Goal: Task Accomplishment & Management: Manage account settings

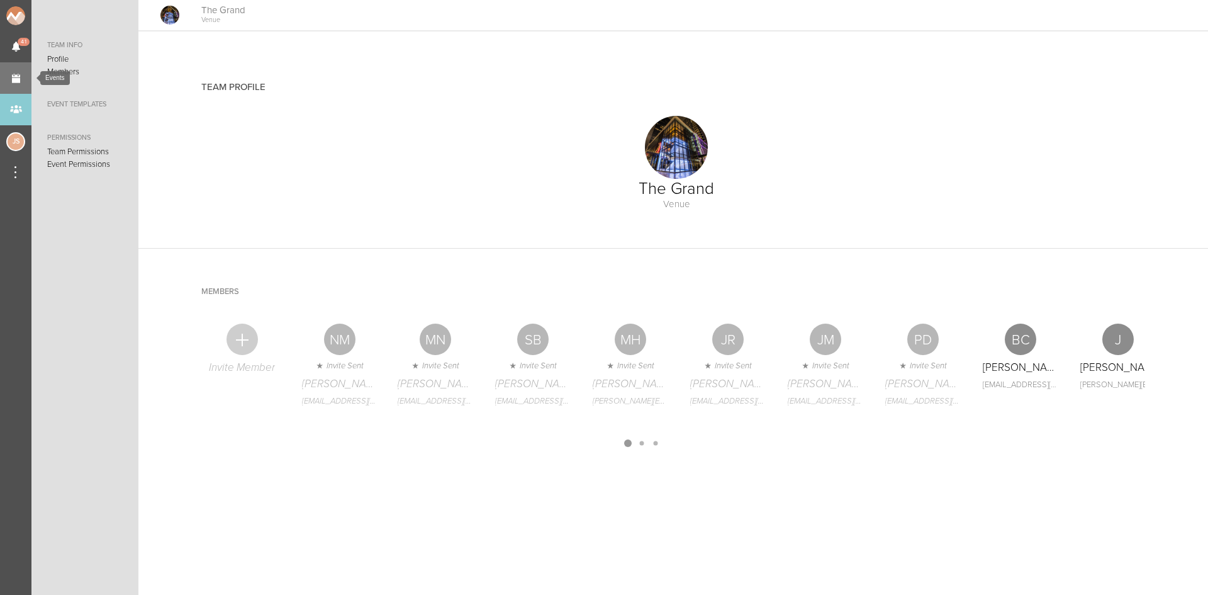
click at [14, 81] on link "Events" at bounding box center [15, 77] width 31 height 31
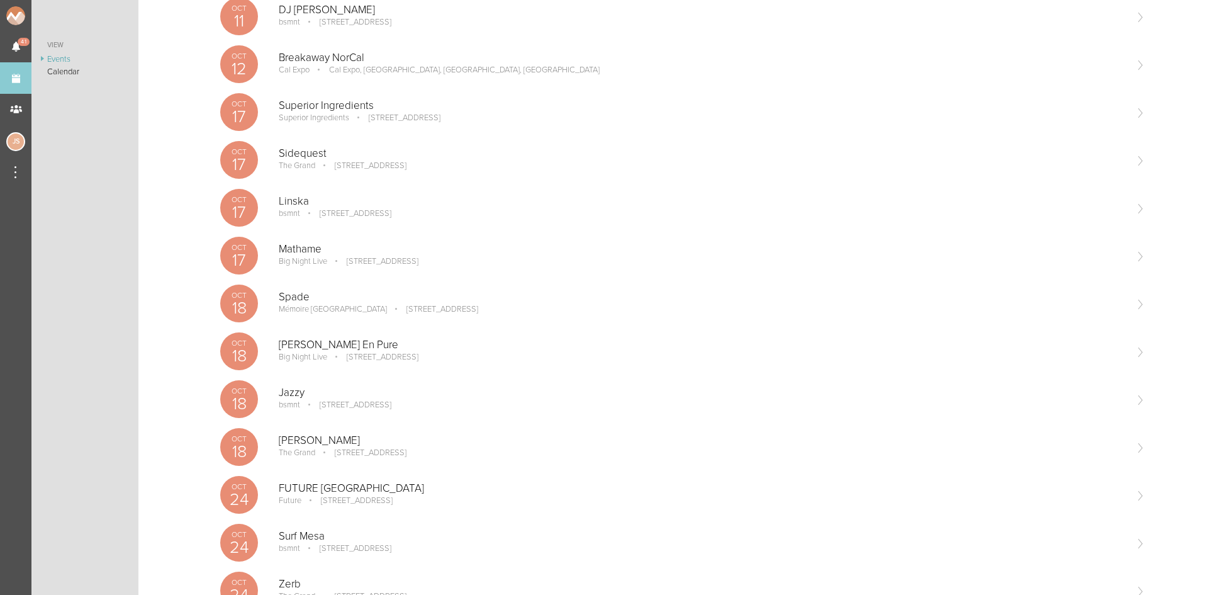
scroll to position [378, 0]
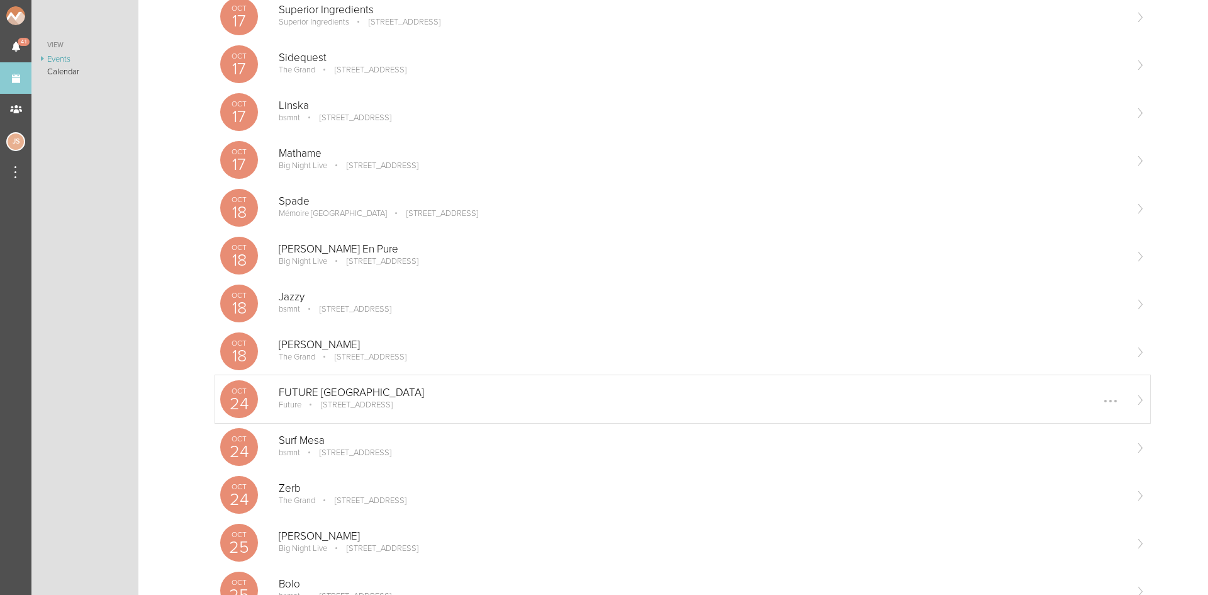
click at [340, 391] on p "FUTURE [GEOGRAPHIC_DATA]" at bounding box center [702, 392] width 846 height 13
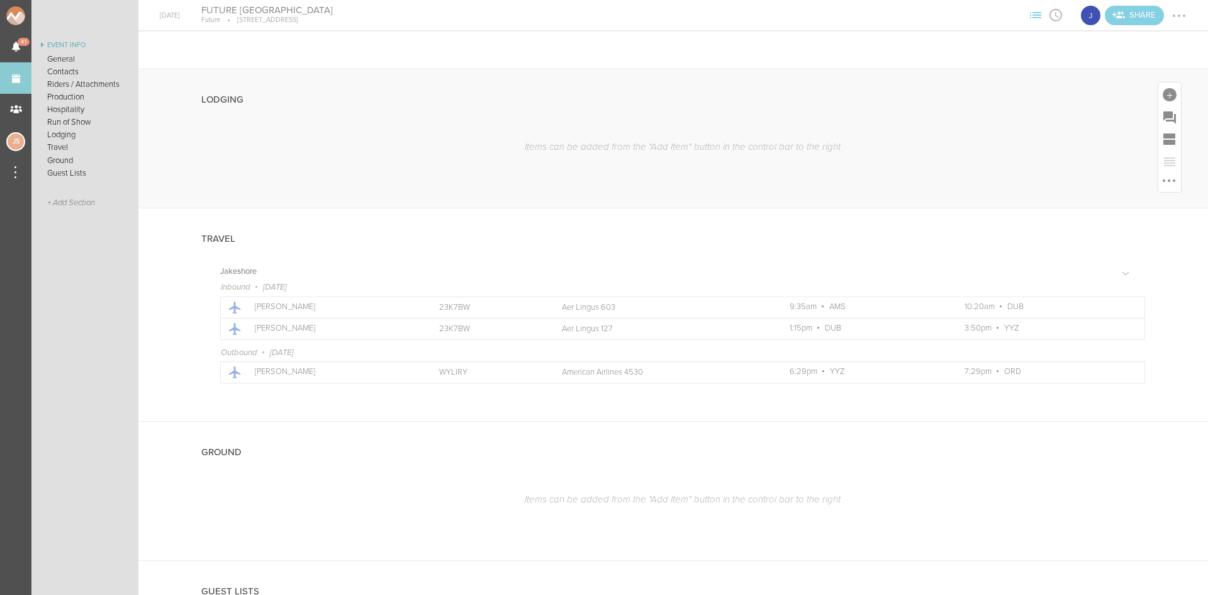
scroll to position [1070, 0]
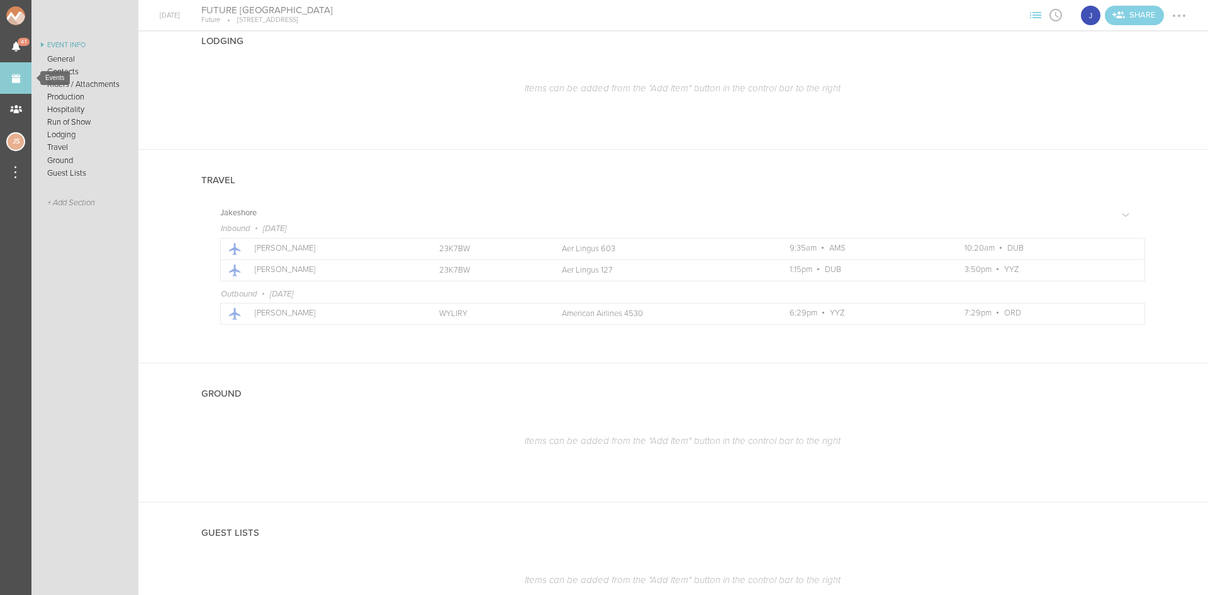
click at [14, 84] on link "Events" at bounding box center [15, 77] width 31 height 31
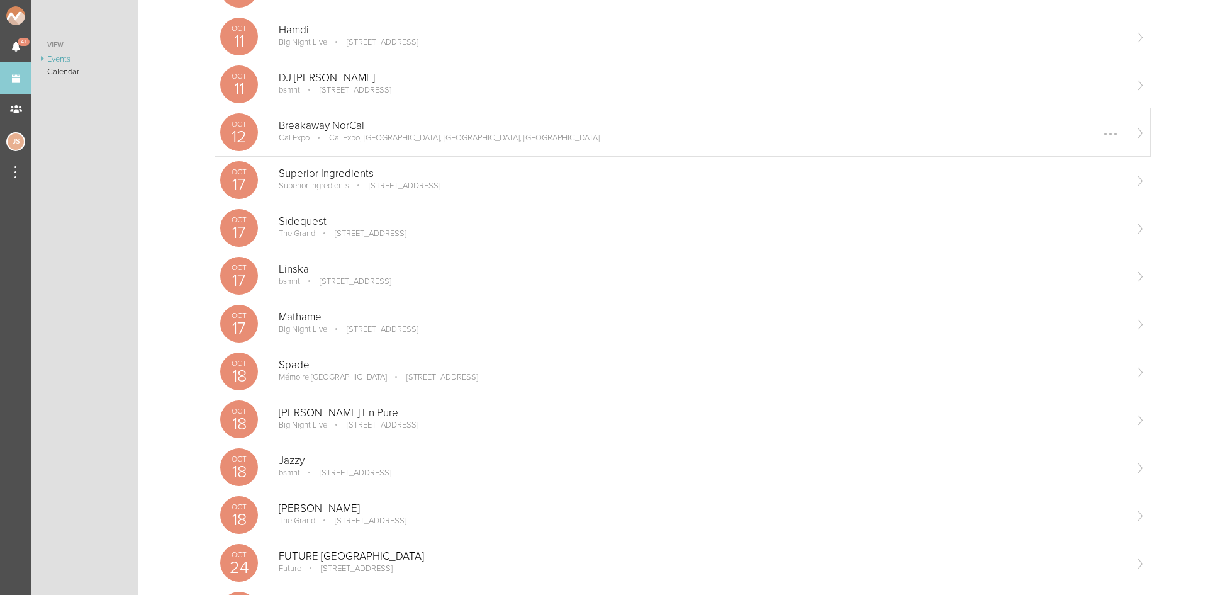
scroll to position [440, 0]
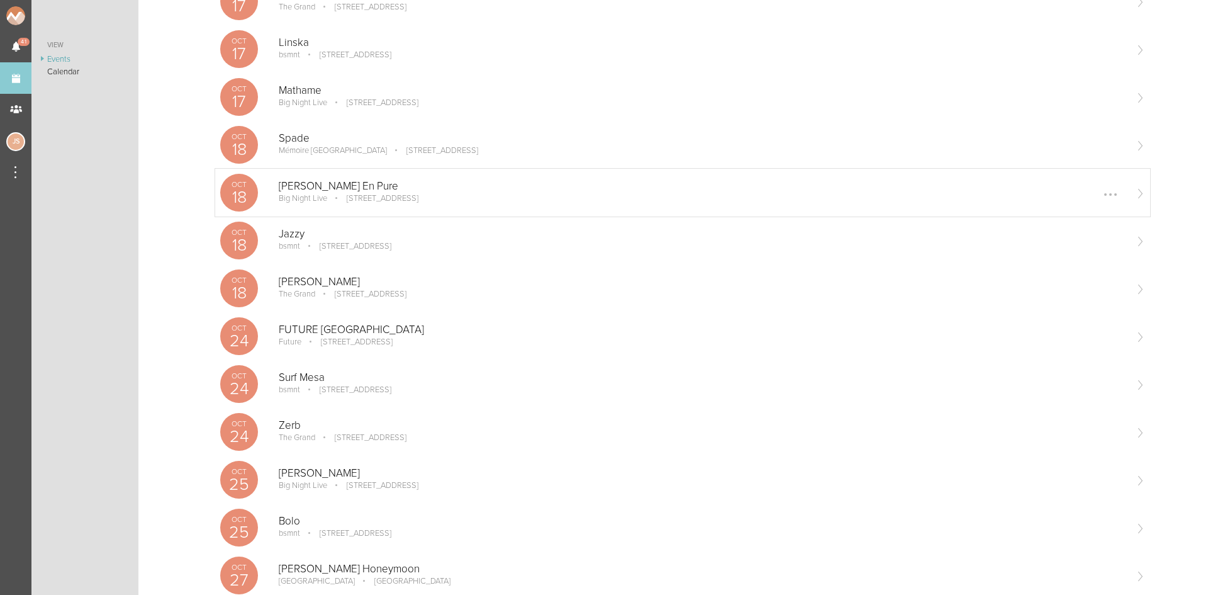
click at [418, 195] on p "[STREET_ADDRESS]" at bounding box center [373, 198] width 89 height 10
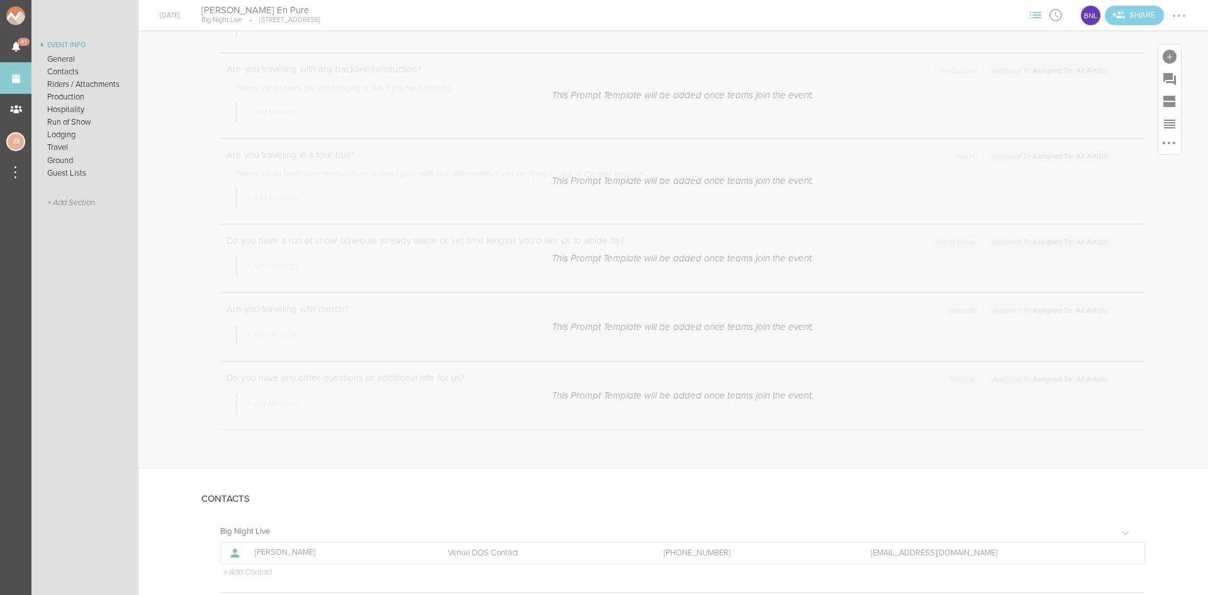
scroll to position [692, 0]
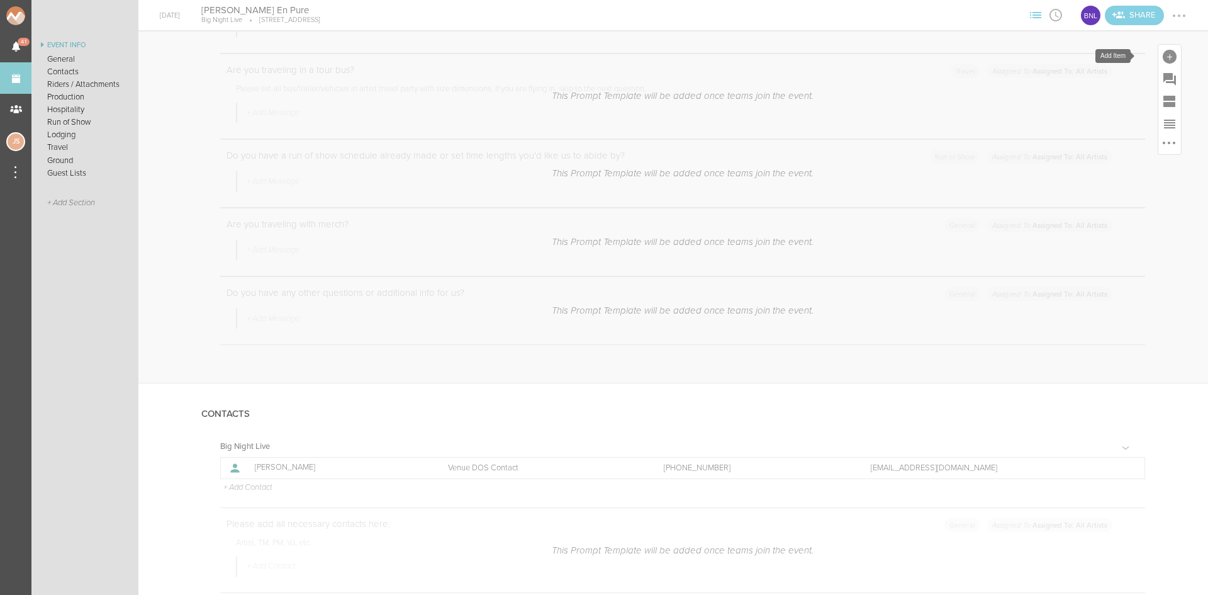
click at [1163, 53] on div at bounding box center [1170, 57] width 14 height 14
click at [981, 249] on icon at bounding box center [993, 249] width 25 height 25
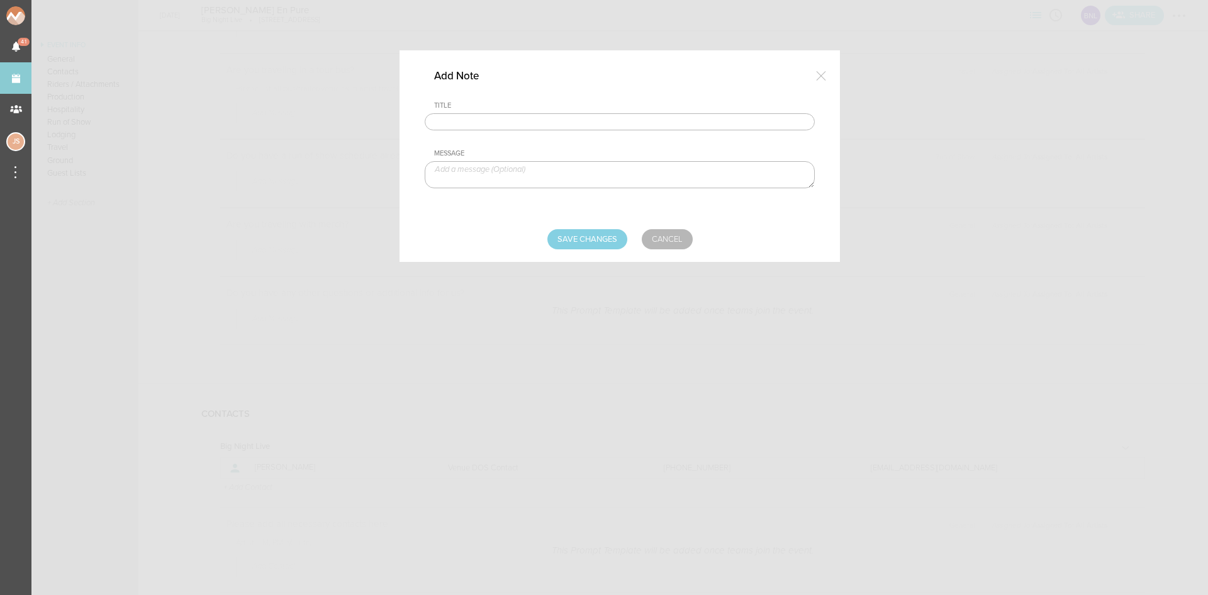
drag, startPoint x: 486, startPoint y: 115, endPoint x: 503, endPoint y: 128, distance: 21.5
click at [486, 115] on input "text" at bounding box center [620, 122] width 390 height 18
type input "Visuals"
click at [523, 181] on textarea at bounding box center [620, 174] width 390 height 27
paste textarea "http://www.noraenpure.net/visuals"
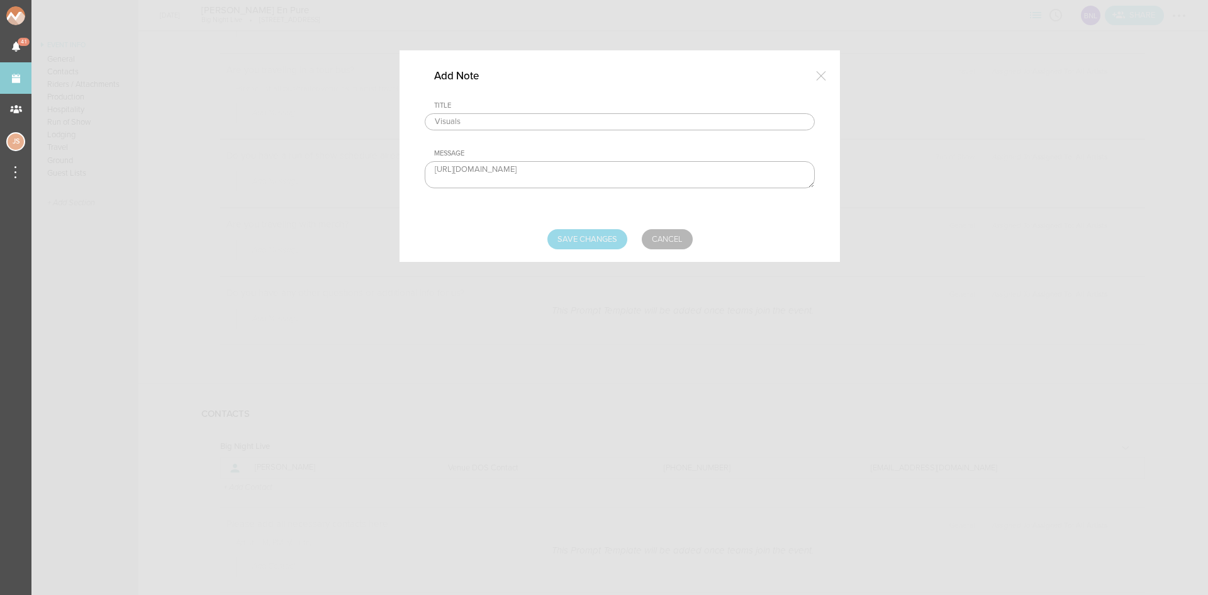
type textarea "http://www.noraenpure.net/visuals"
click at [576, 242] on input "Save Changes" at bounding box center [587, 239] width 80 height 20
type input "Saving..."
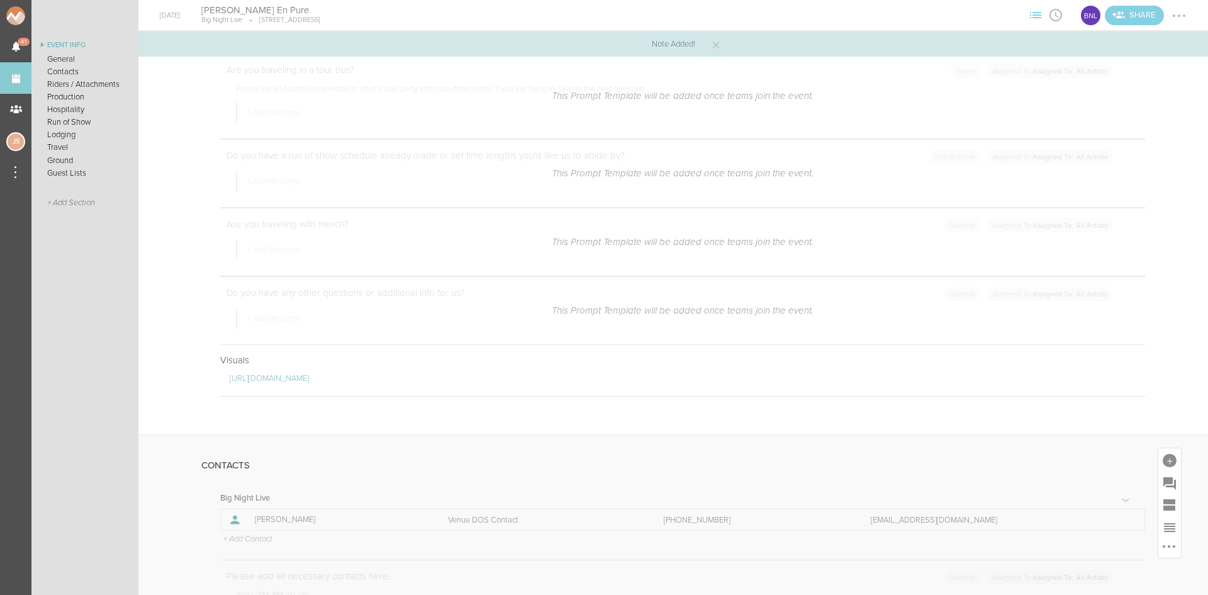
scroll to position [1007, 0]
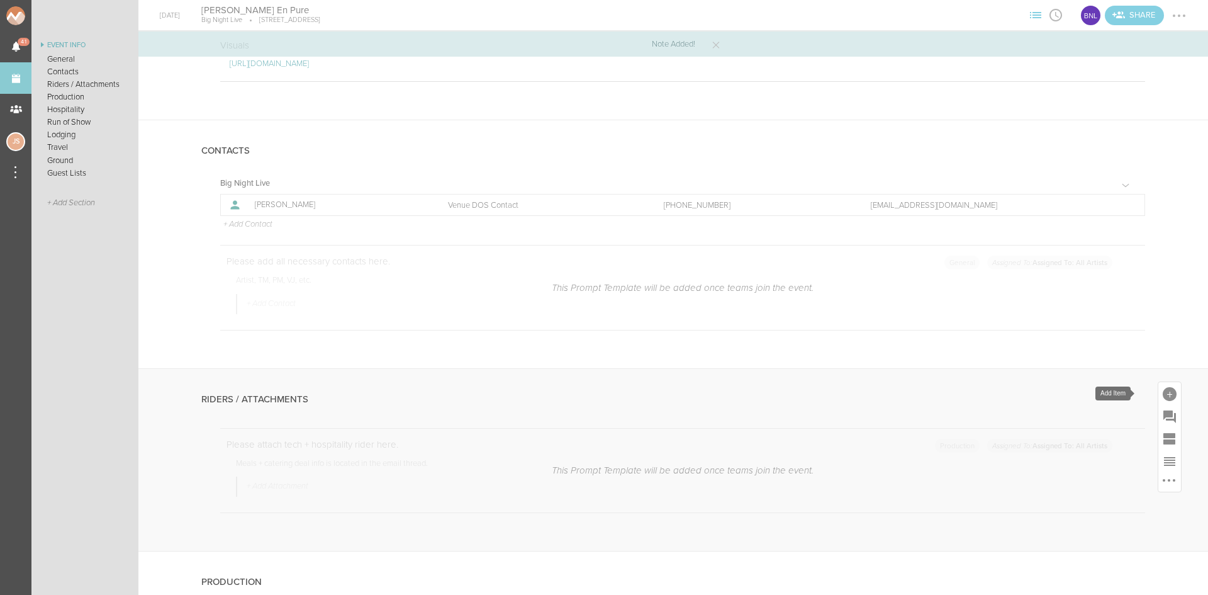
click at [1164, 391] on div at bounding box center [1170, 394] width 14 height 14
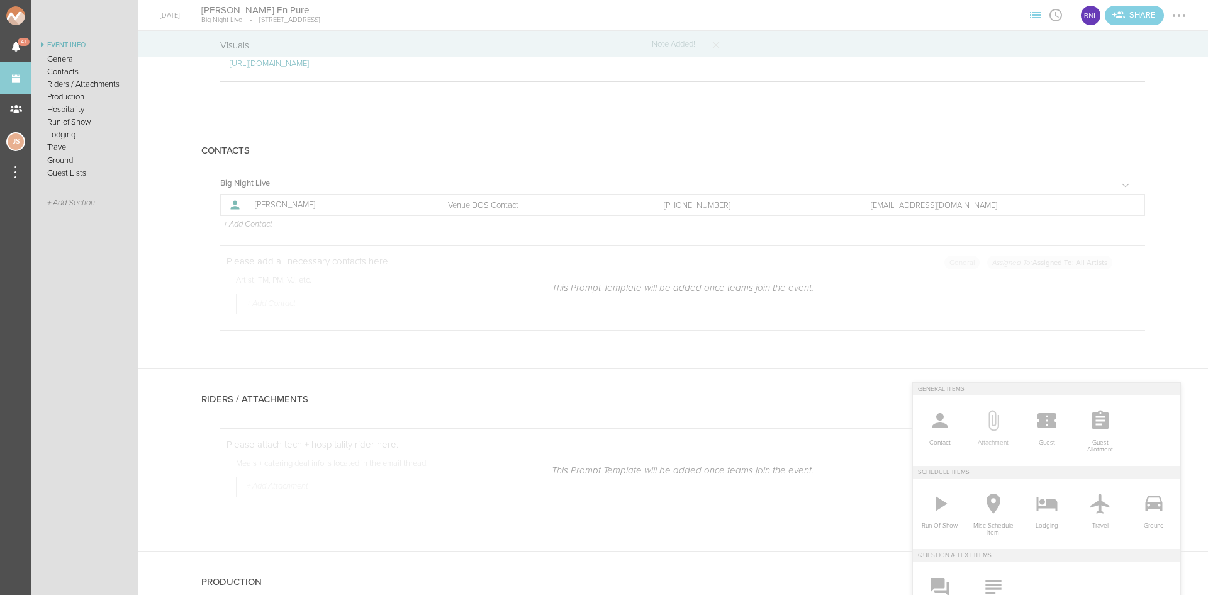
click at [989, 430] on icon at bounding box center [994, 420] width 11 height 21
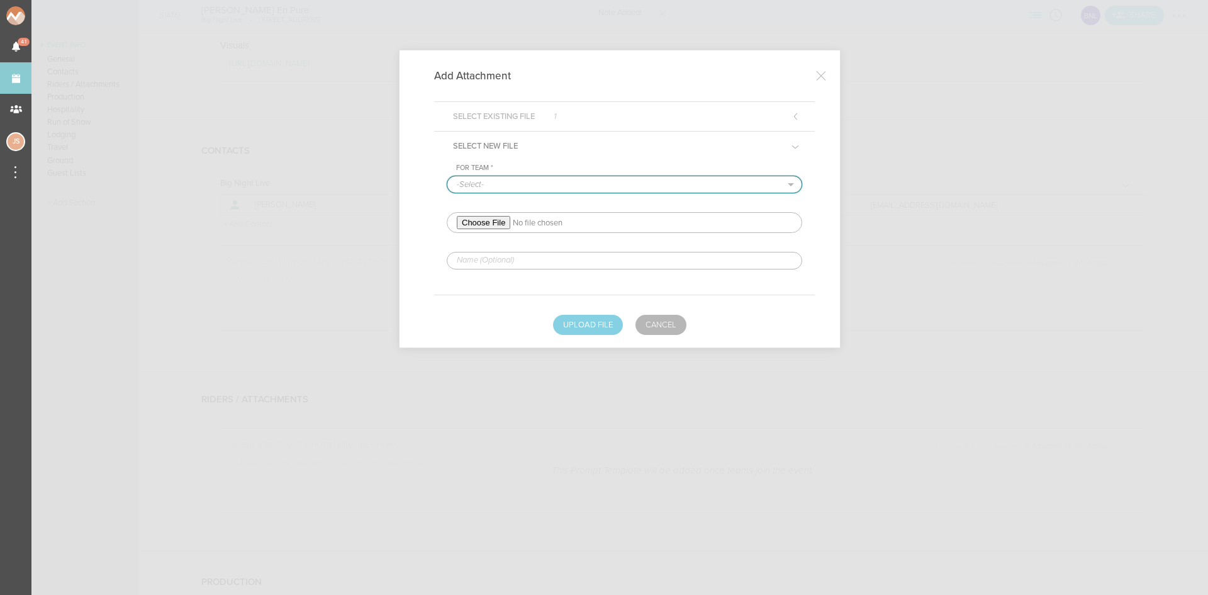
click at [523, 187] on select "-Select- Big Night Live" at bounding box center [624, 184] width 354 height 16
select select "925"
click at [447, 176] on select "-Select- Big Night Live" at bounding box center [624, 184] width 354 height 16
click at [496, 218] on input "file" at bounding box center [625, 222] width 356 height 21
type input "C:\fakepath\SAA_Rider_NEP_2023-redlined.pdf"
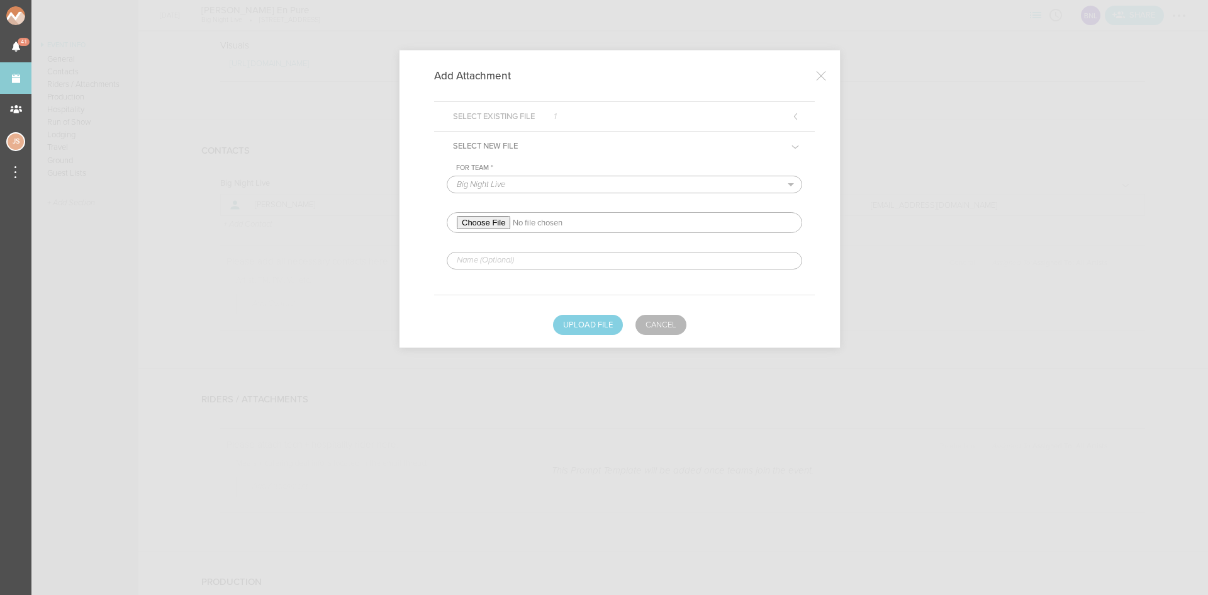
click at [500, 255] on input "text" at bounding box center [625, 261] width 356 height 18
type input "REDLINED HERE"
click at [566, 318] on button "Upload File" at bounding box center [588, 325] width 70 height 20
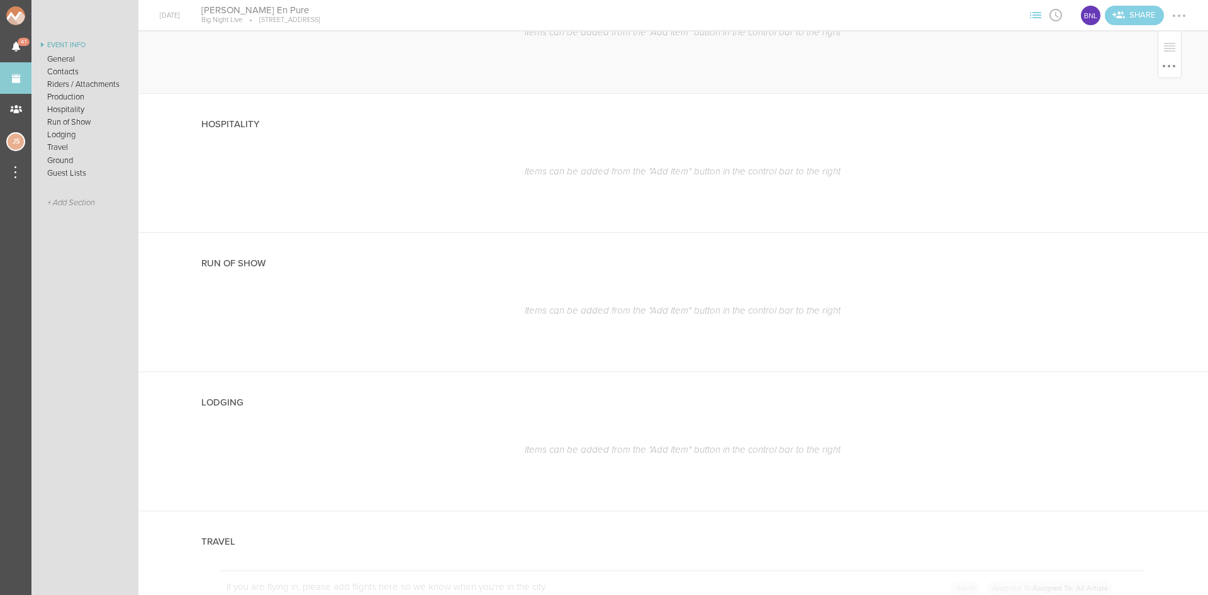
scroll to position [1888, 0]
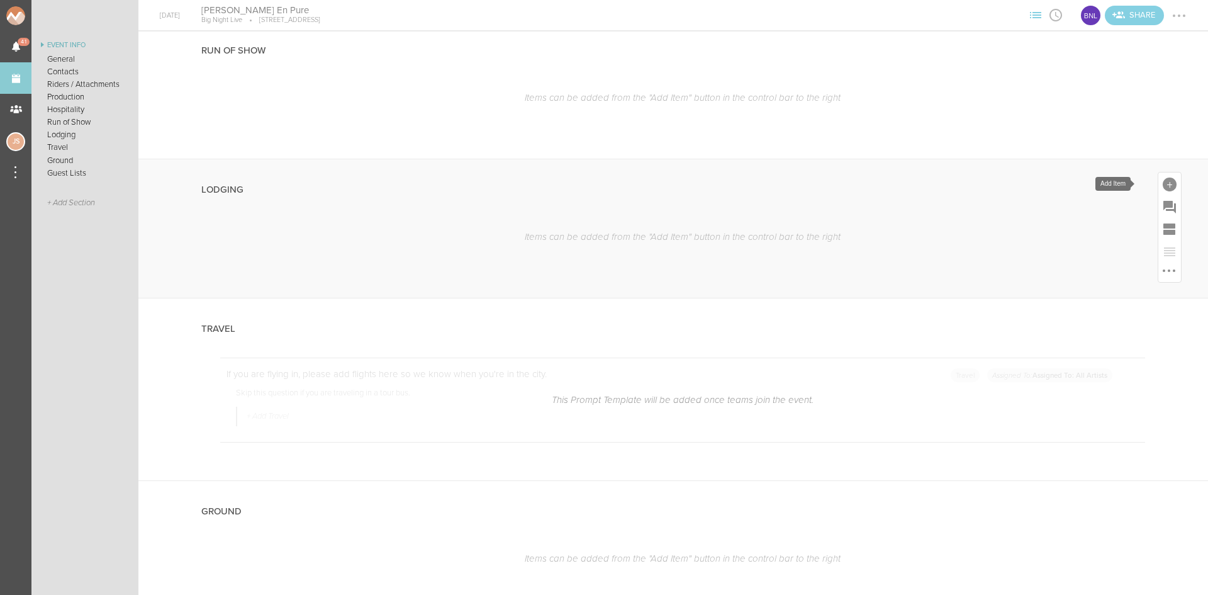
click at [1163, 184] on div at bounding box center [1170, 184] width 14 height 14
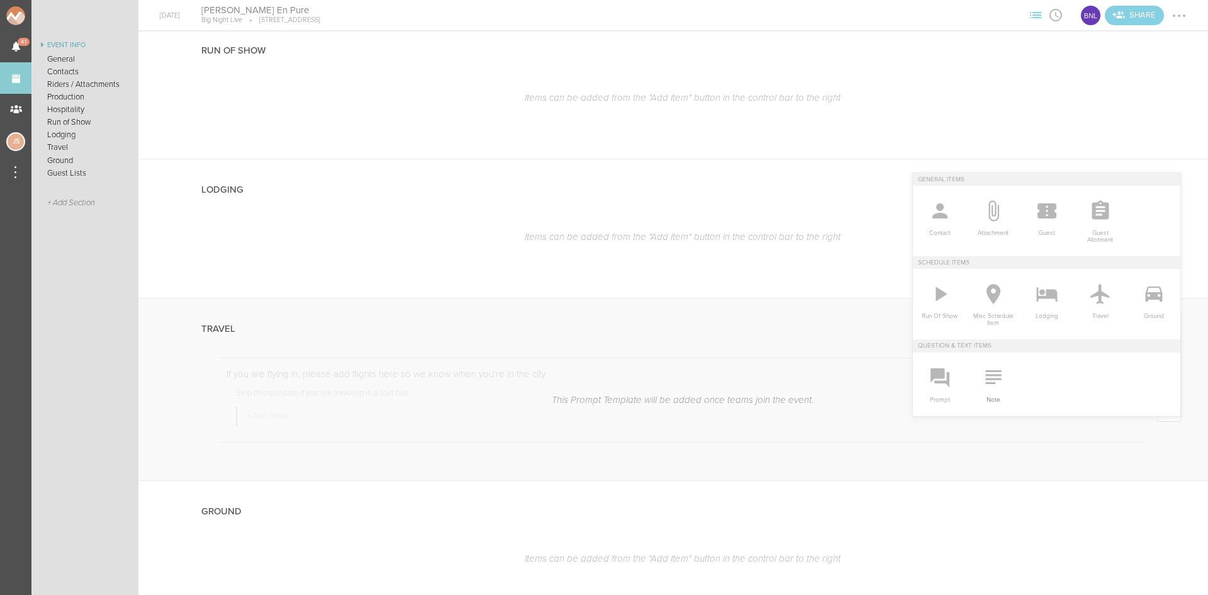
drag, startPoint x: 976, startPoint y: 388, endPoint x: 928, endPoint y: 342, distance: 66.3
click at [981, 388] on icon at bounding box center [993, 376] width 25 height 25
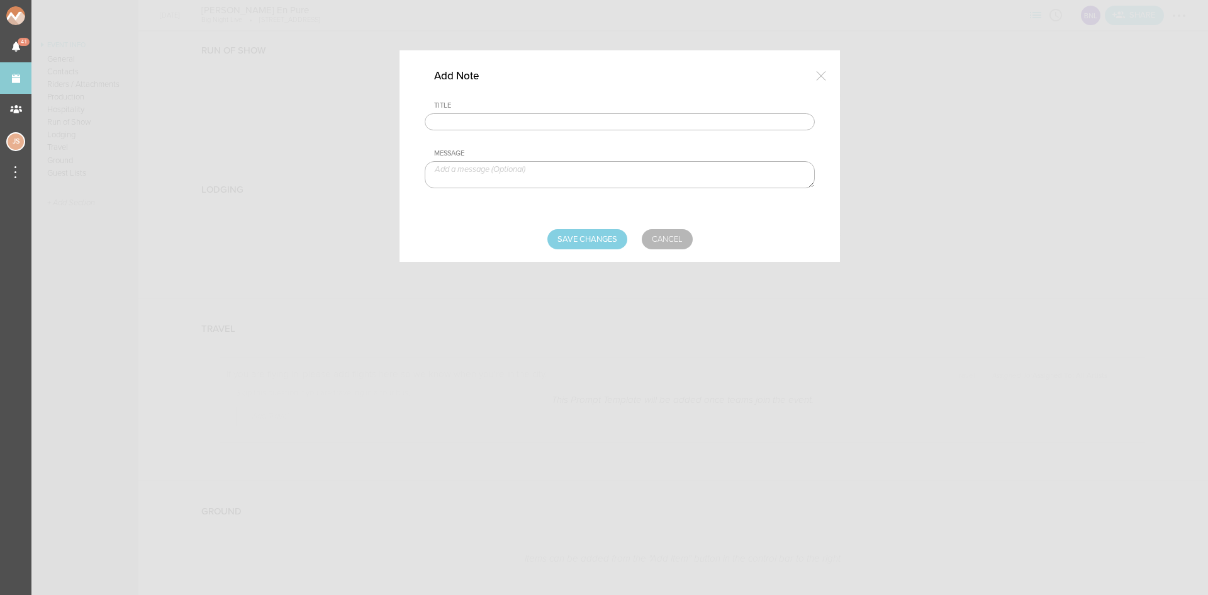
click at [563, 128] on input "text" at bounding box center [620, 122] width 390 height 18
type input "Lodging/GROUND"
click at [519, 177] on textarea at bounding box center [620, 174] width 390 height 27
type textarea "$1,200 buyout to be sent with final payment"
click at [568, 236] on input "Save Changes" at bounding box center [587, 239] width 80 height 20
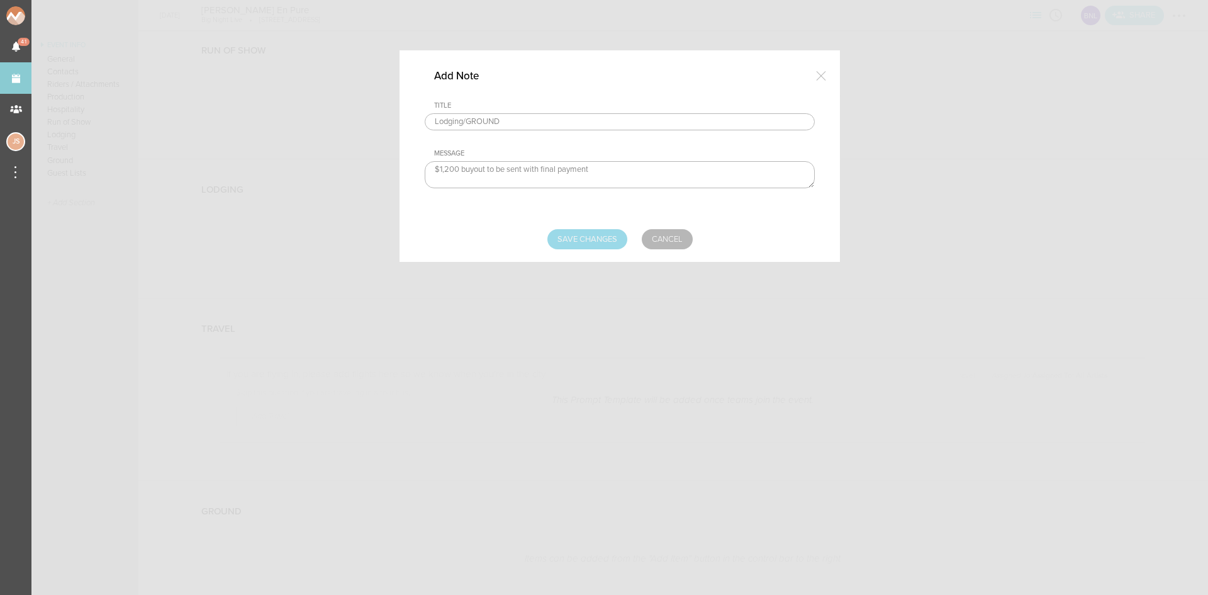
type input "Saving..."
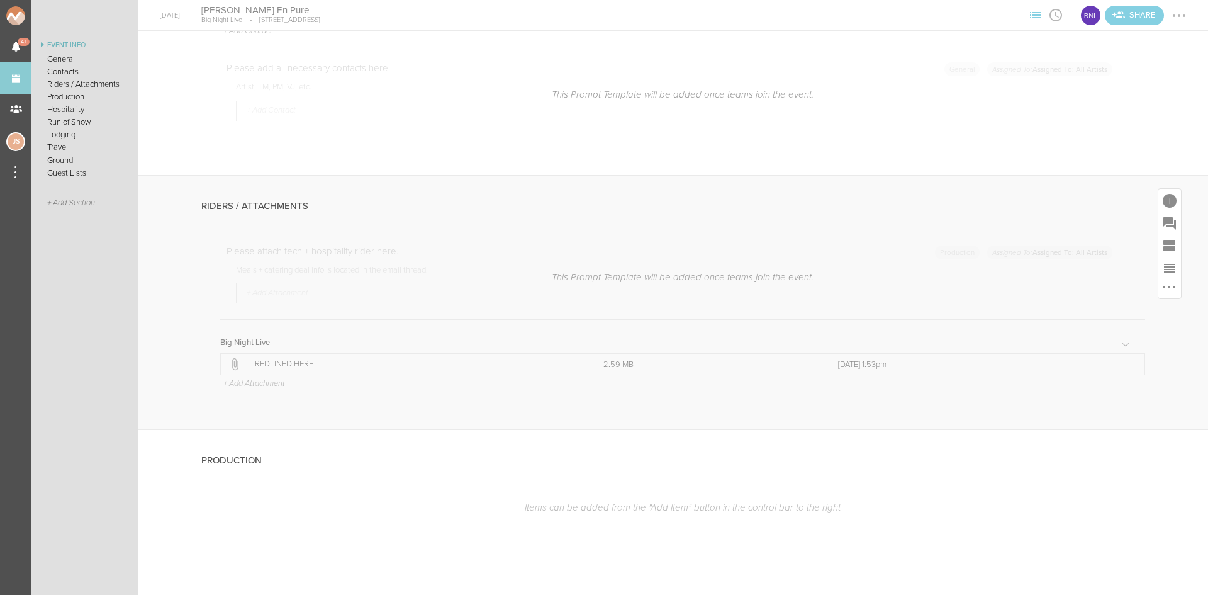
scroll to position [1196, 0]
click at [1127, 369] on div at bounding box center [1128, 368] width 3 height 3
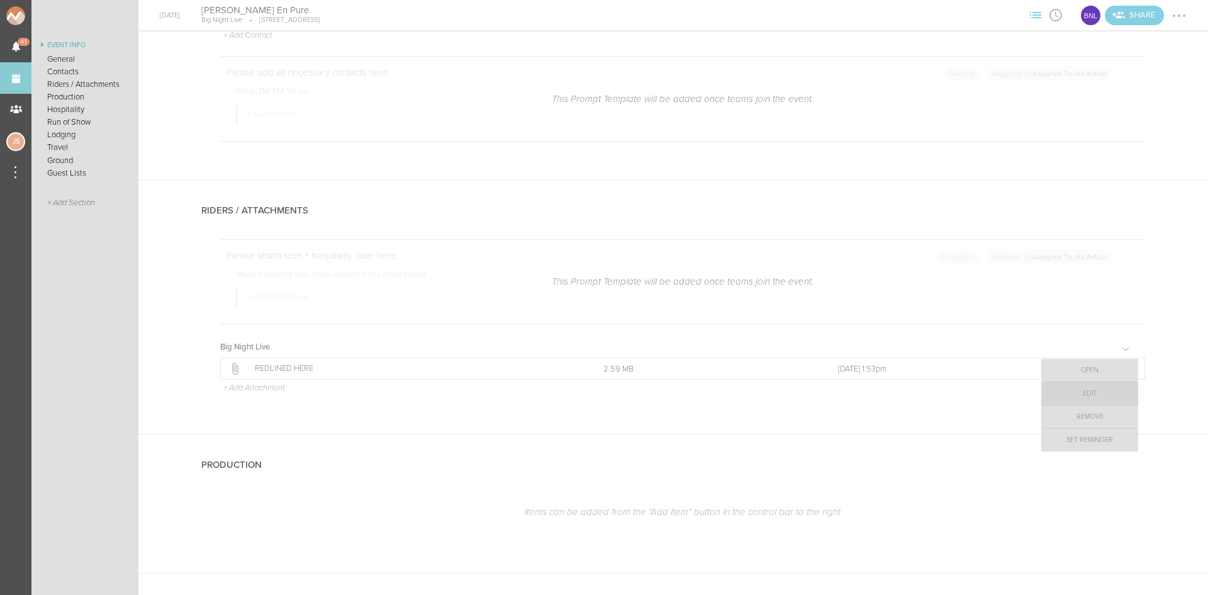
click at [1096, 395] on link "Edit" at bounding box center [1089, 393] width 97 height 23
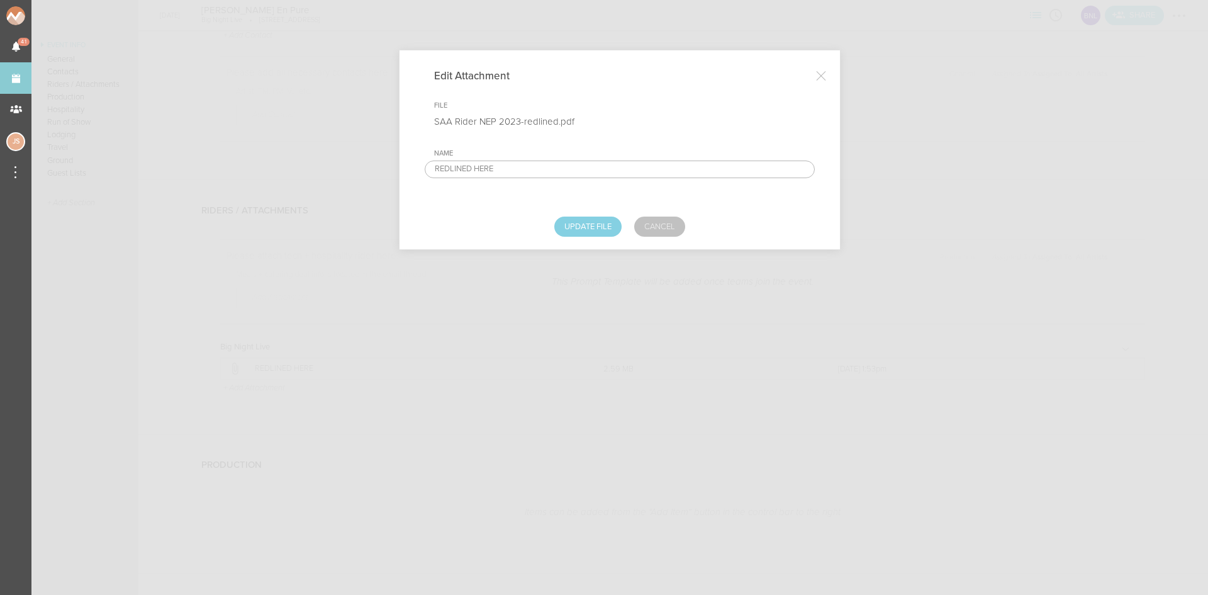
click at [670, 218] on link "Cancel" at bounding box center [659, 226] width 51 height 20
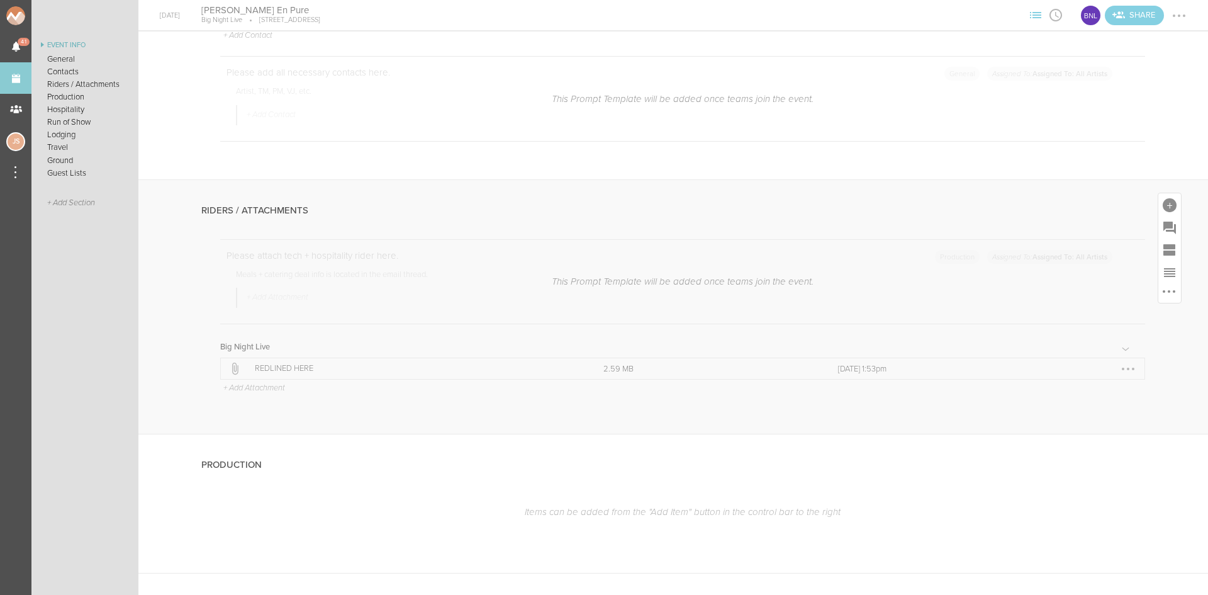
click at [1118, 364] on div at bounding box center [1128, 369] width 20 height 20
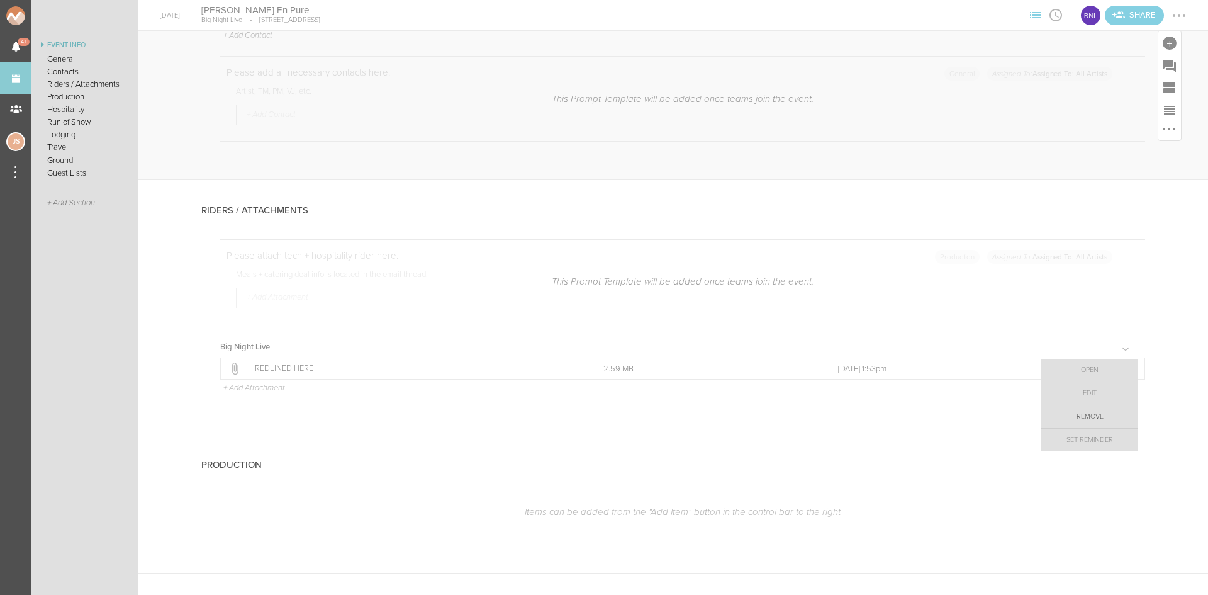
drag, startPoint x: 1102, startPoint y: 416, endPoint x: 658, endPoint y: 70, distance: 562.3
click at [1102, 417] on link "Remove" at bounding box center [1089, 416] width 97 height 23
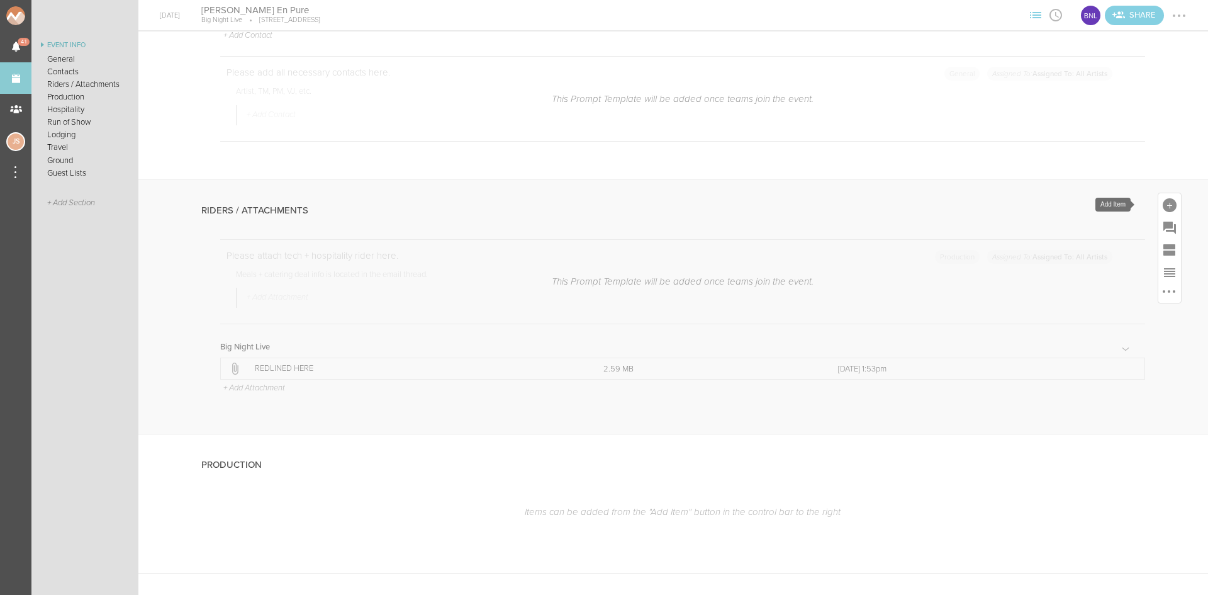
click at [1163, 210] on div at bounding box center [1170, 205] width 14 height 14
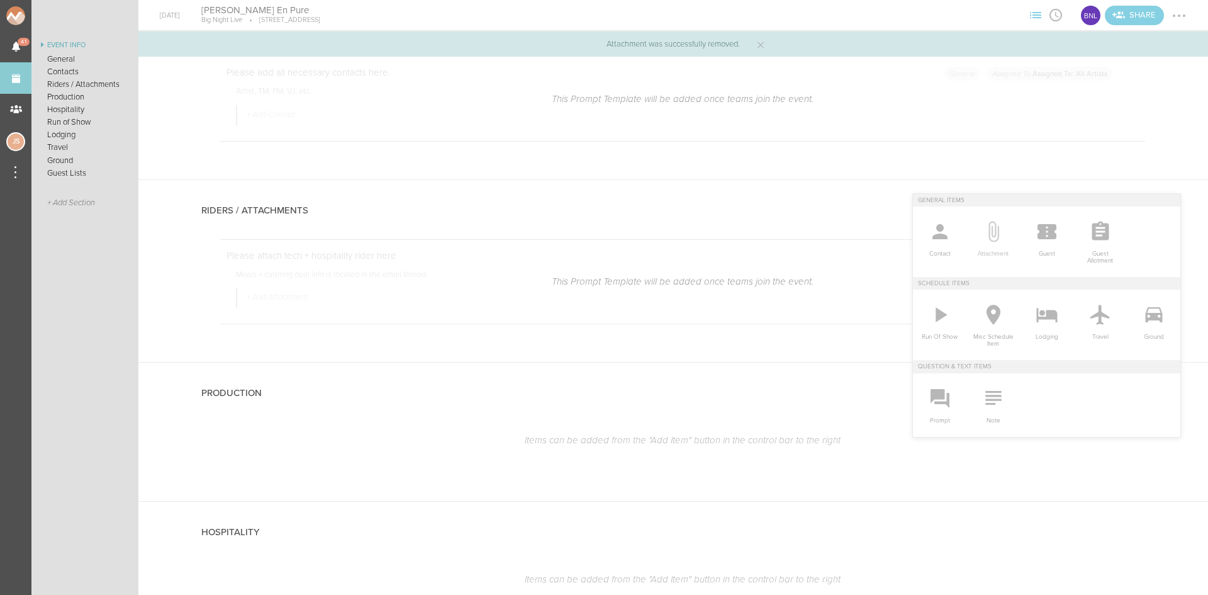
click at [986, 238] on icon at bounding box center [993, 231] width 25 height 25
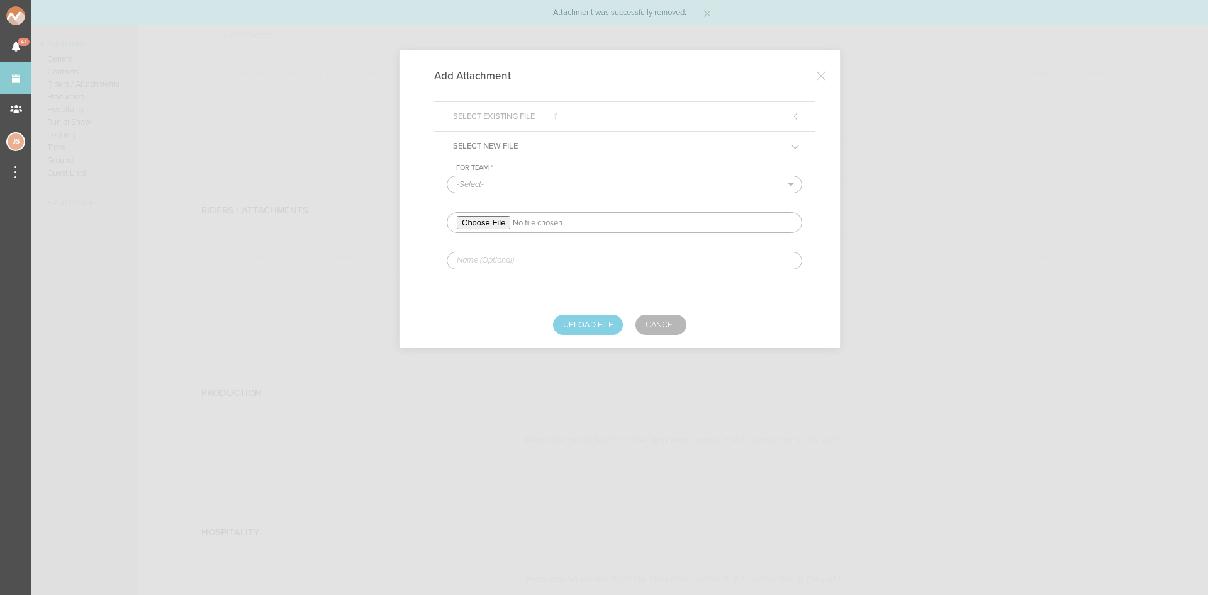
click at [519, 176] on div "-Select- Big Night Live" at bounding box center [625, 185] width 356 height 18
drag, startPoint x: 503, startPoint y: 182, endPoint x: 505, endPoint y: 192, distance: 10.2
click at [503, 182] on select "-Select- Big Night Live" at bounding box center [624, 184] width 354 height 16
select select "925"
click at [447, 176] on select "-Select- Big Night Live" at bounding box center [624, 184] width 354 height 16
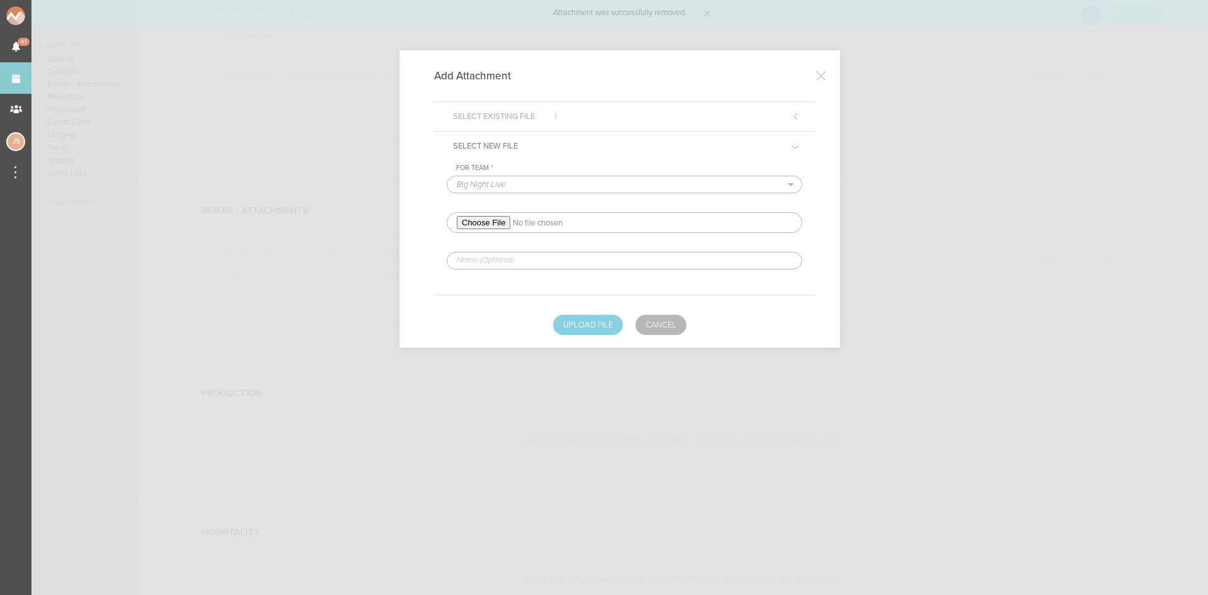
click at [496, 223] on input "file" at bounding box center [625, 222] width 356 height 21
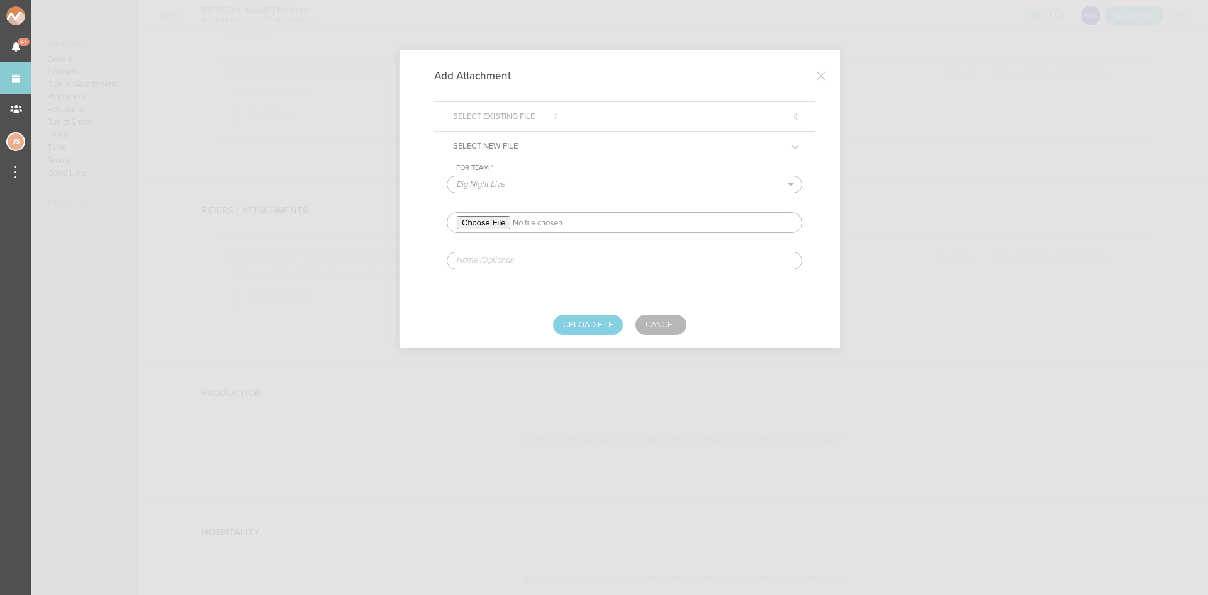
type input "C:\fakepath\SAA - Nora En Pure - Riders 2025 - (20241228) NEP-redlined BNL.pdf"
click at [577, 263] on input "text" at bounding box center [625, 261] width 356 height 18
type input "REDLINED HERE"
click at [599, 330] on button "Upload File" at bounding box center [588, 325] width 70 height 20
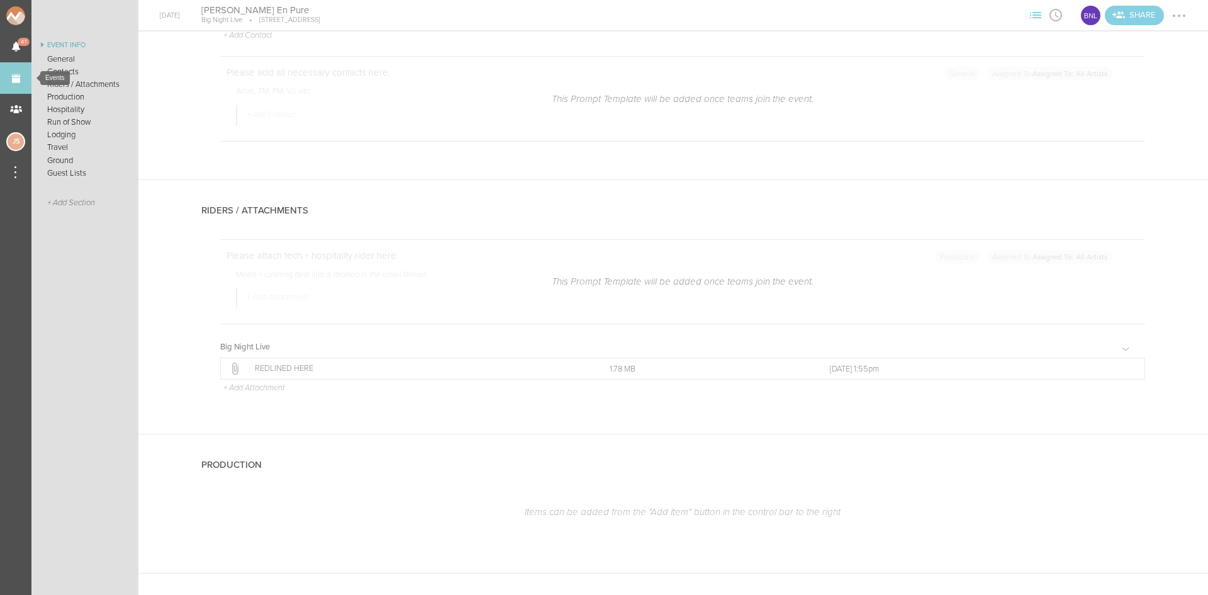
click at [17, 76] on link "Events" at bounding box center [15, 77] width 31 height 31
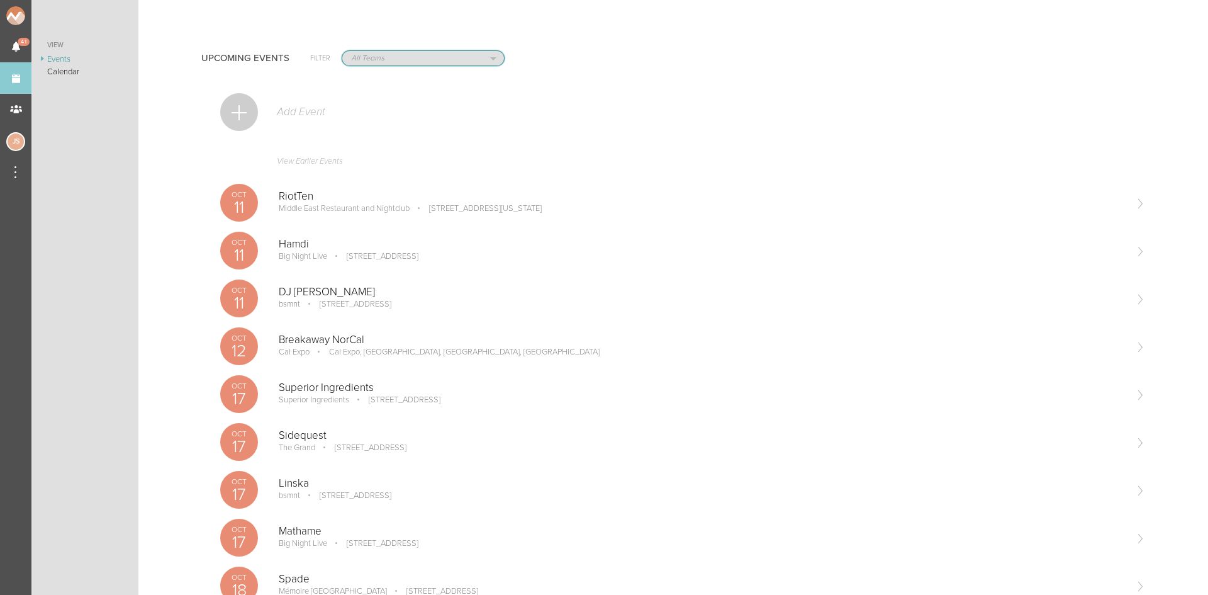
click at [442, 58] on select "All Teams Scorpion Bar FW Jakeshore Breakbomb bsmnt [PERSON_NAME] Z3LLA FWD [PE…" at bounding box center [423, 58] width 162 height 14
select select "20"
click at [342, 51] on select "All Teams Scorpion Bar FW Jakeshore Breakbomb bsmnt [PERSON_NAME] Z3LLA FWD [PE…" at bounding box center [423, 58] width 162 height 14
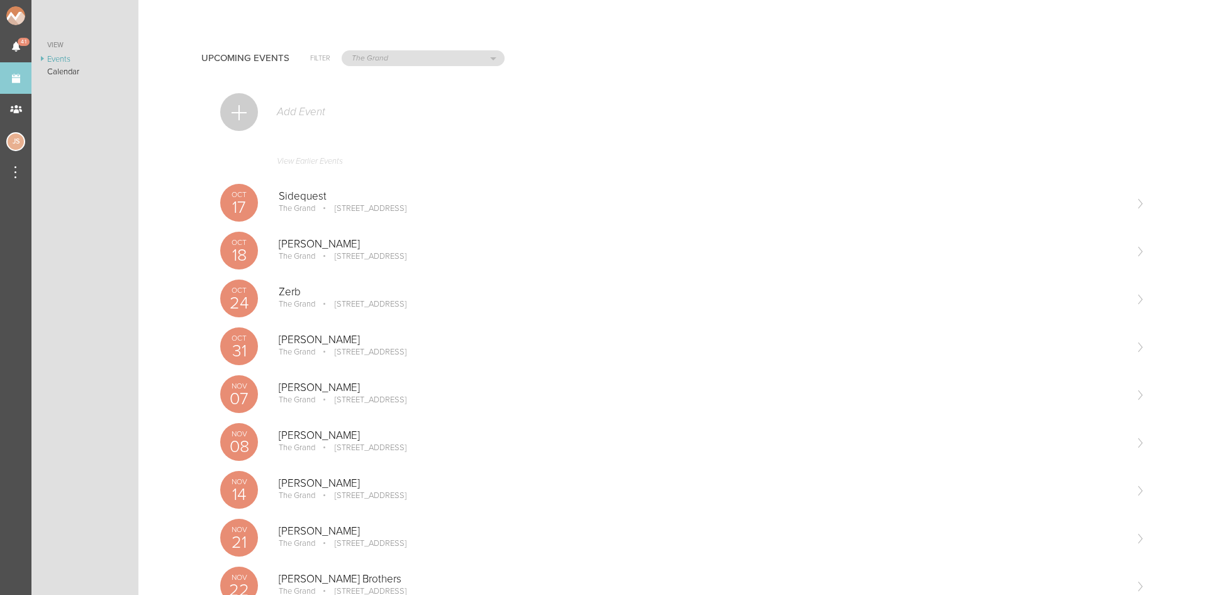
click at [359, 160] on link "View Earlier Events" at bounding box center [682, 164] width 925 height 29
click at [330, 157] on link "View Earlier Events" at bounding box center [682, 164] width 925 height 29
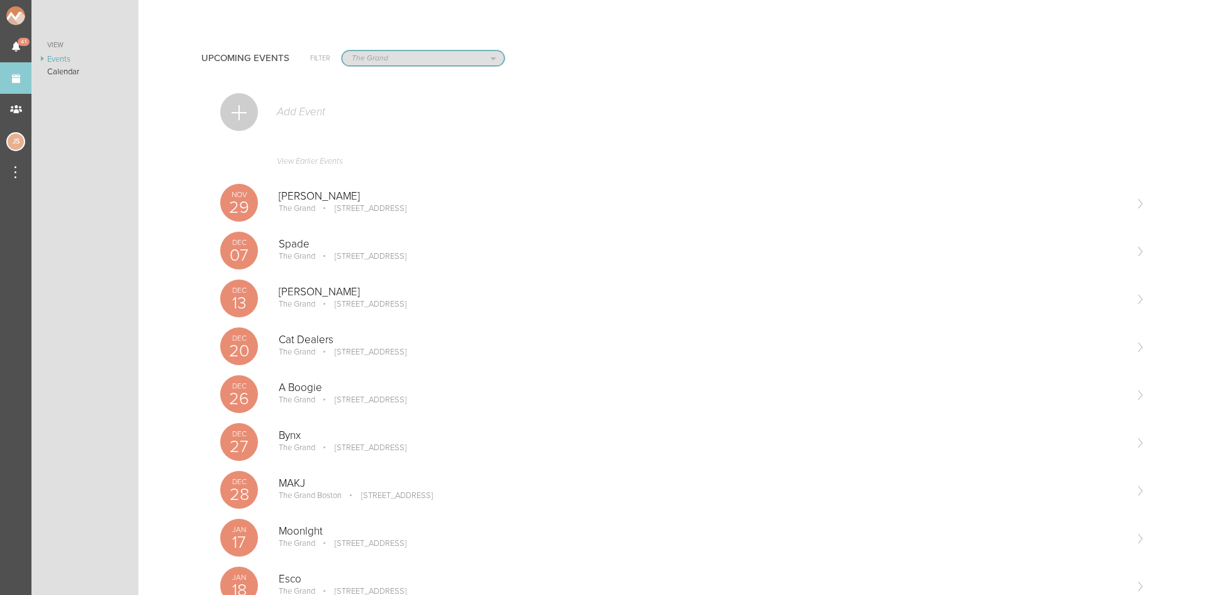
click at [386, 60] on select "All Teams Scorpion Bar FW Jakeshore Breakbomb bsmnt Sonia Z3LLA FWD Flynn's Fir…" at bounding box center [423, 58] width 162 height 14
click at [383, 62] on select "All Teams Scorpion Bar FW Jakeshore Breakbomb bsmnt Sonia Z3LLA FWD Flynn's Fir…" at bounding box center [423, 58] width 162 height 14
select select "0"
click at [342, 51] on select "All Teams Scorpion Bar FW Jakeshore Breakbomb bsmnt Sonia Z3LLA FWD Flynn's Fir…" at bounding box center [423, 58] width 162 height 14
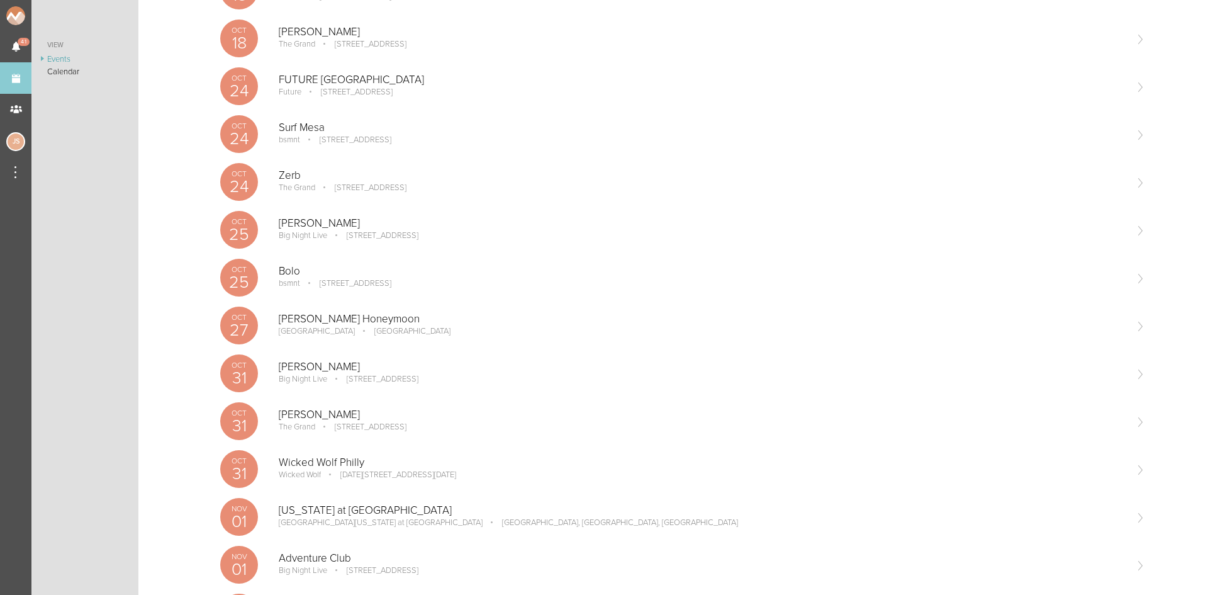
scroll to position [692, 0]
click at [317, 375] on p "Big Night Live" at bounding box center [303, 377] width 48 height 10
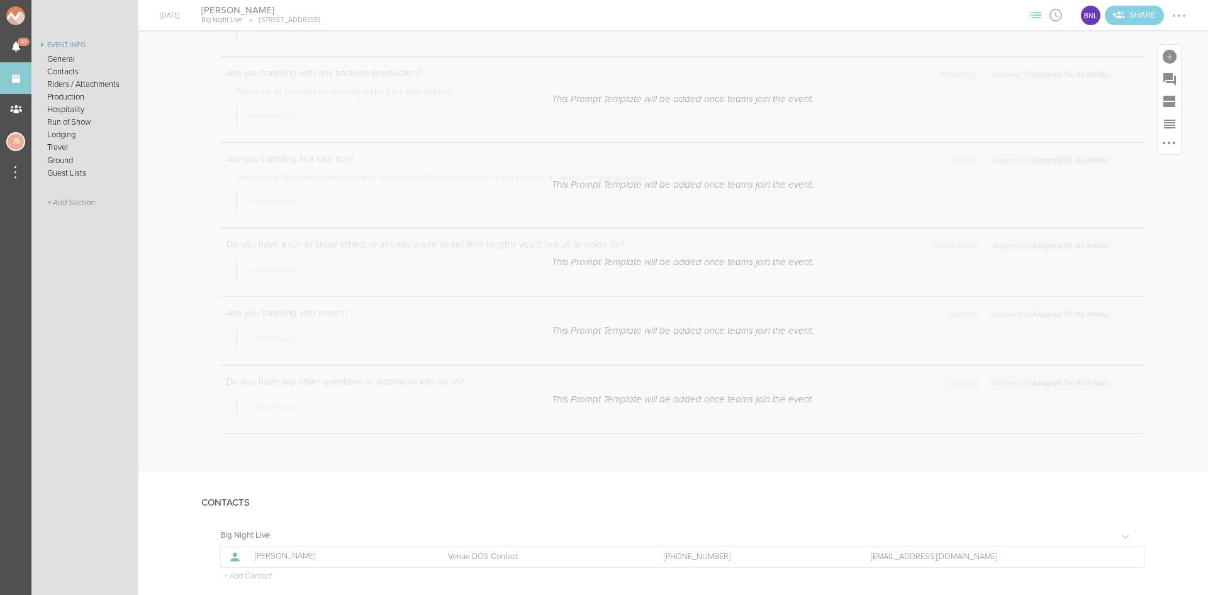
scroll to position [440, 0]
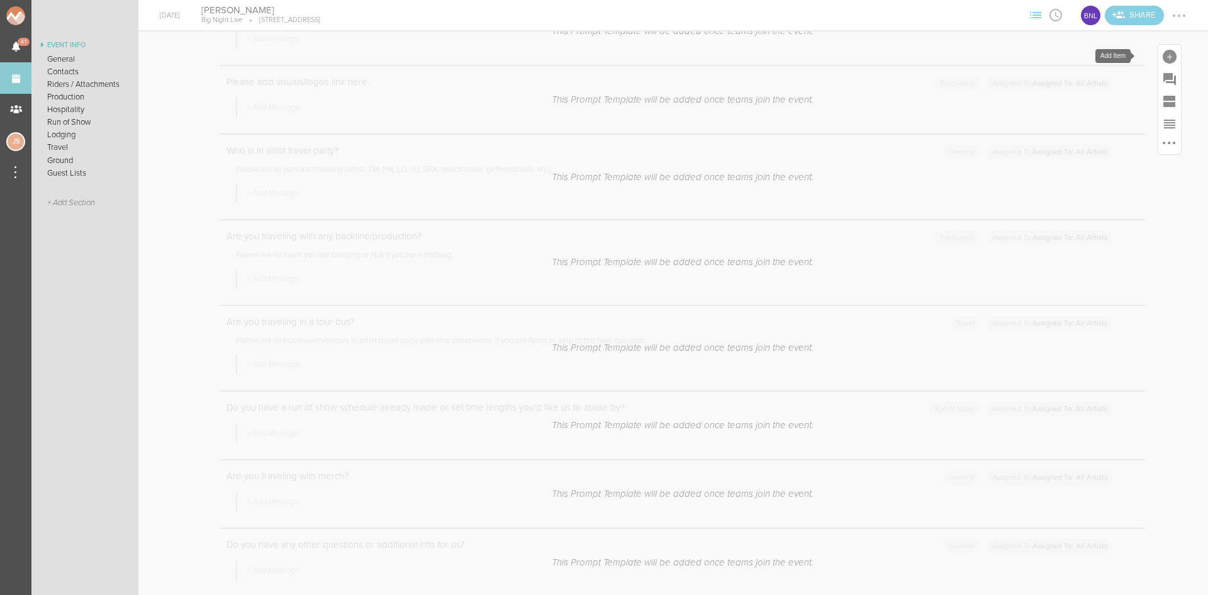
click at [1163, 56] on div at bounding box center [1170, 57] width 14 height 14
click at [991, 242] on icon at bounding box center [993, 249] width 25 height 25
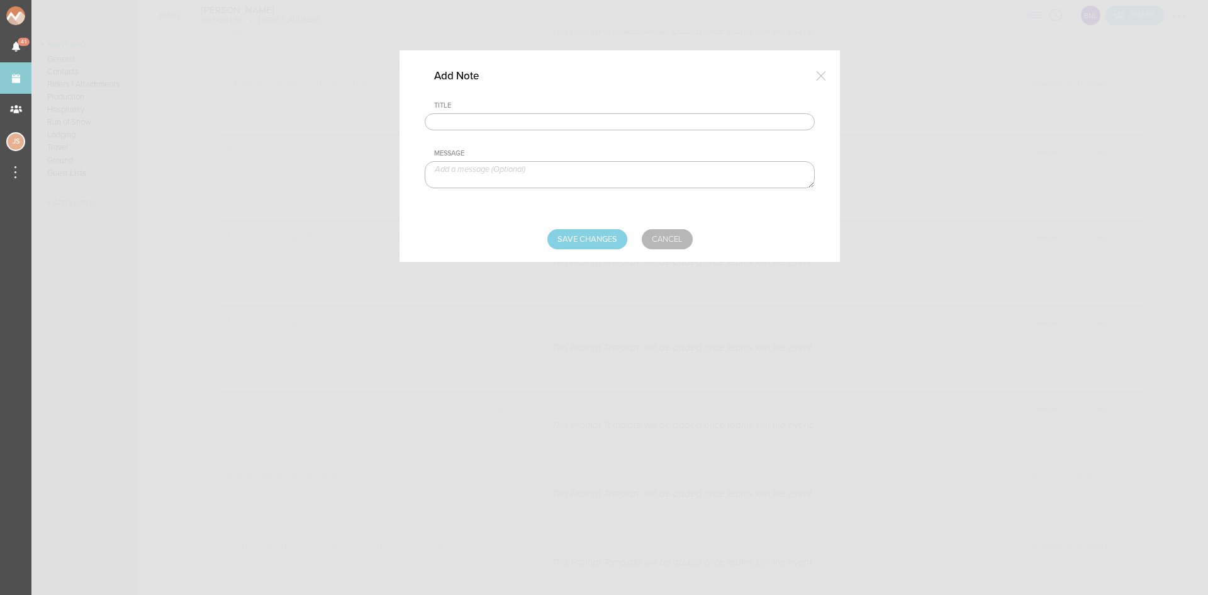
click at [600, 125] on input "text" at bounding box center [620, 122] width 390 height 18
type input "Travel Party"
click at [500, 165] on textarea at bounding box center [620, 174] width 390 height 27
type textarea "[PERSON_NAME] - TM [PERSON_NAME] - Artist"
click at [564, 240] on input "Save Changes" at bounding box center [587, 239] width 80 height 20
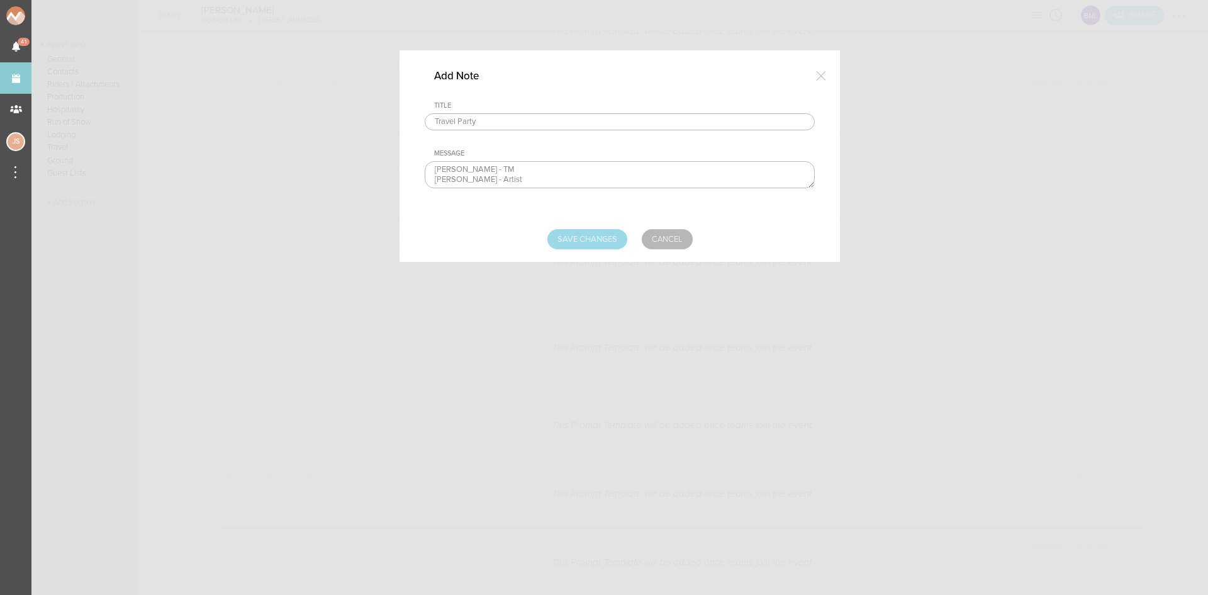
type input "Saving..."
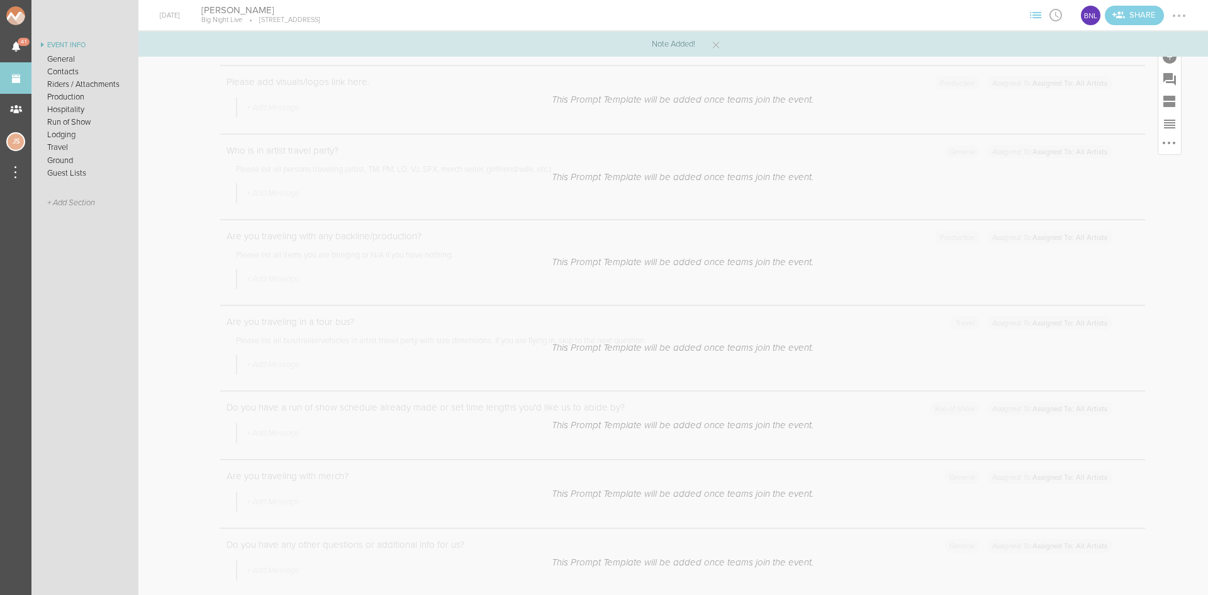
scroll to position [755, 0]
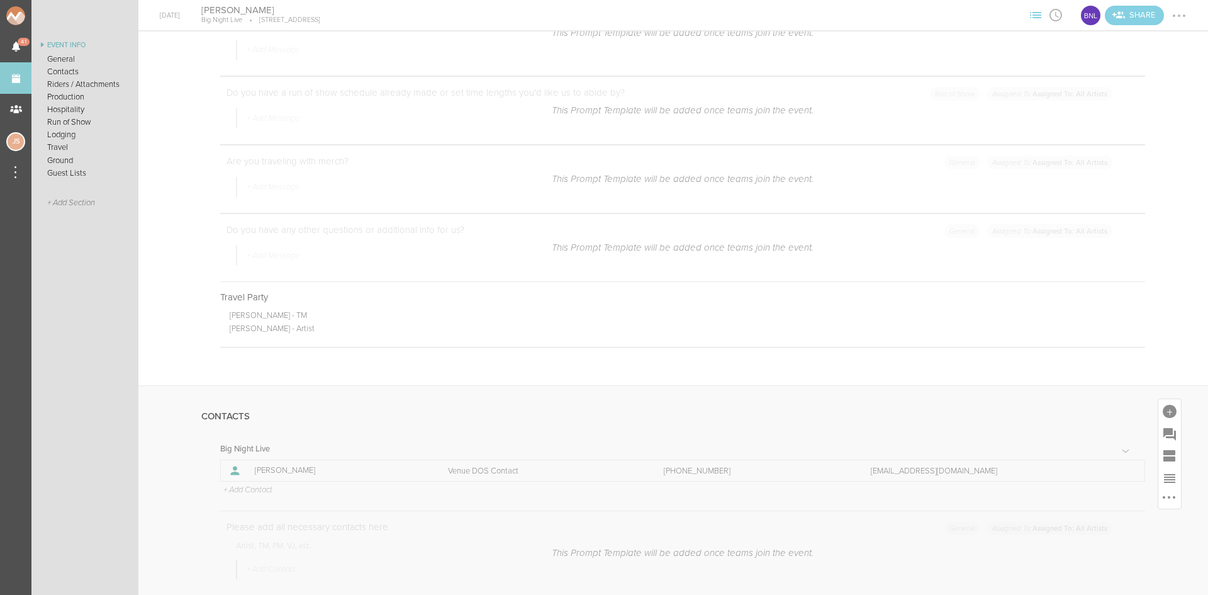
click at [246, 488] on p "+ Add Contact" at bounding box center [247, 490] width 50 height 10
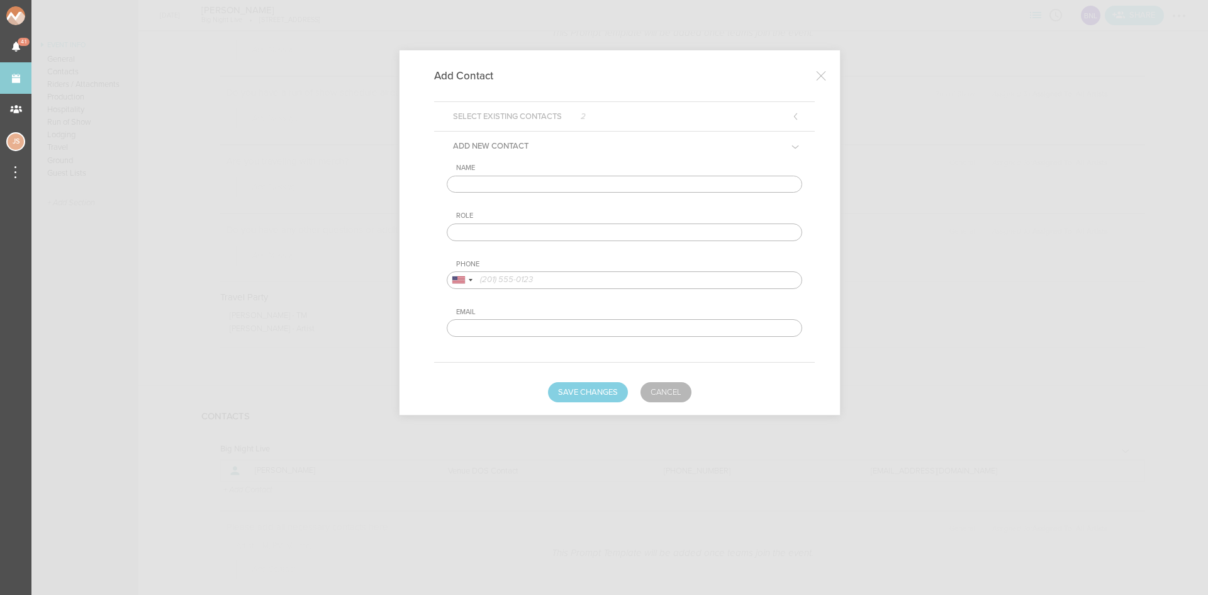
click at [577, 182] on input "text" at bounding box center [625, 185] width 356 height 18
type input "[PERSON_NAME]"
click at [542, 238] on input "text" at bounding box center [625, 232] width 356 height 18
type input "Artist DOS Contact"
click at [551, 276] on input "tel" at bounding box center [625, 280] width 356 height 18
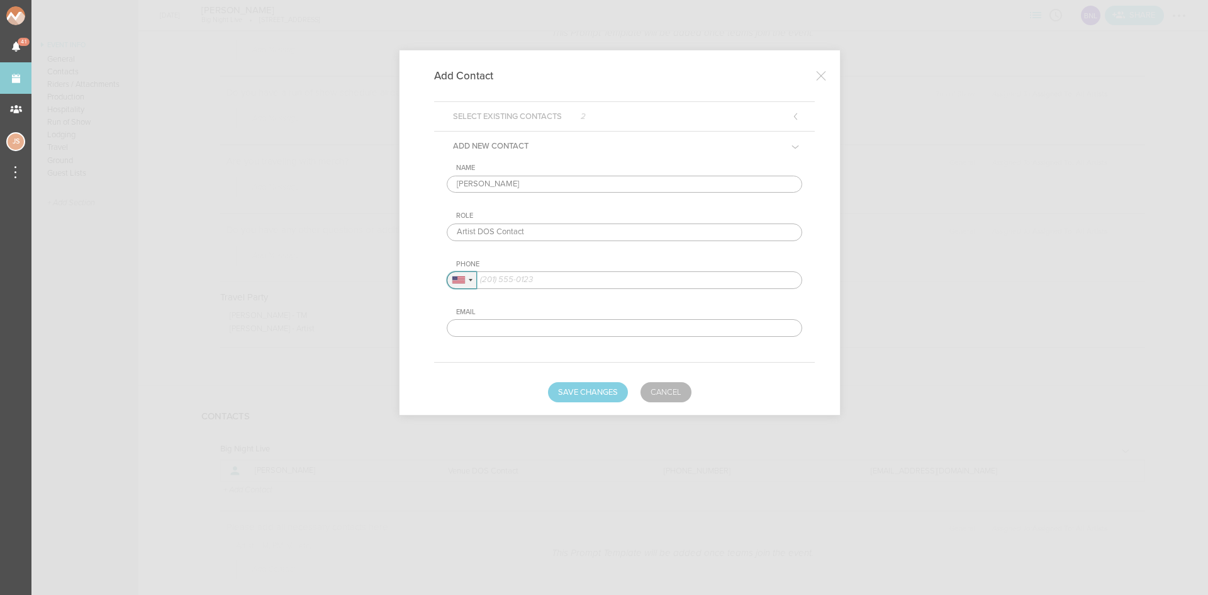
click at [459, 280] on div at bounding box center [458, 279] width 13 height 7
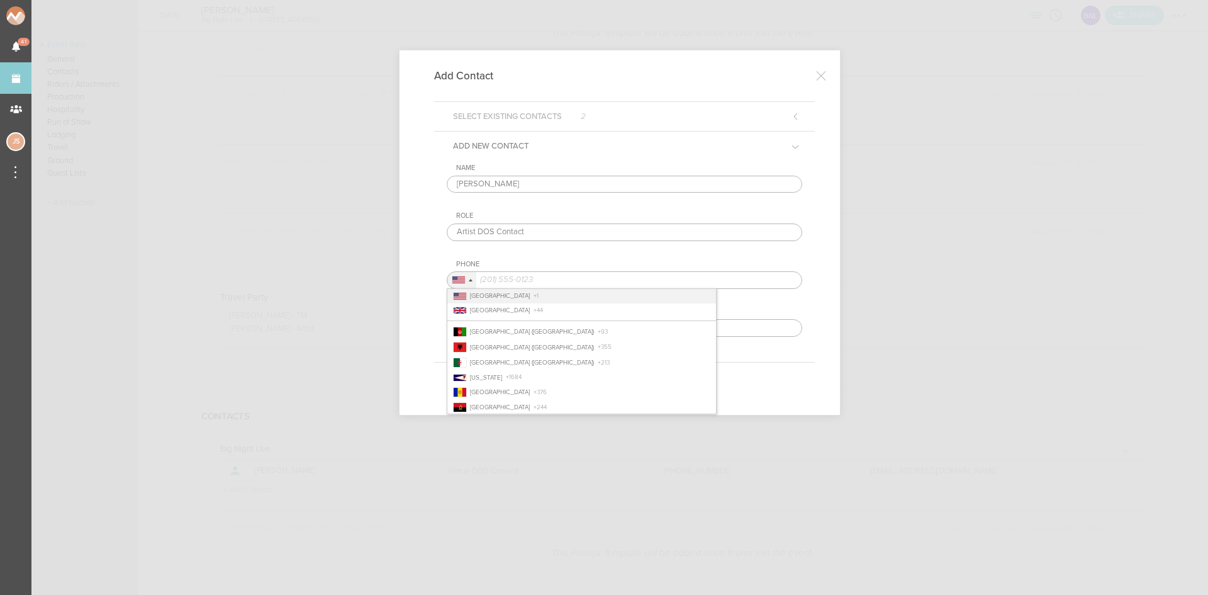
click at [473, 307] on span "[GEOGRAPHIC_DATA]" at bounding box center [500, 310] width 60 height 8
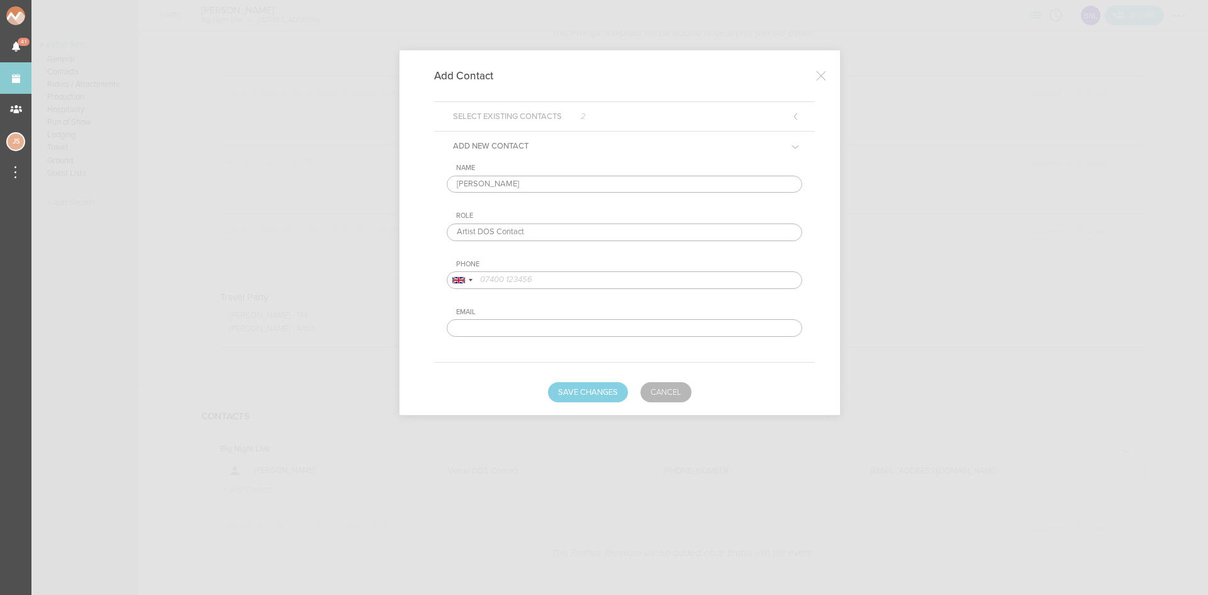
click at [527, 274] on input "tel" at bounding box center [625, 280] width 356 height 18
paste input "7935727516"
type input "7935727516"
click at [592, 390] on button "Save Changes" at bounding box center [588, 392] width 80 height 20
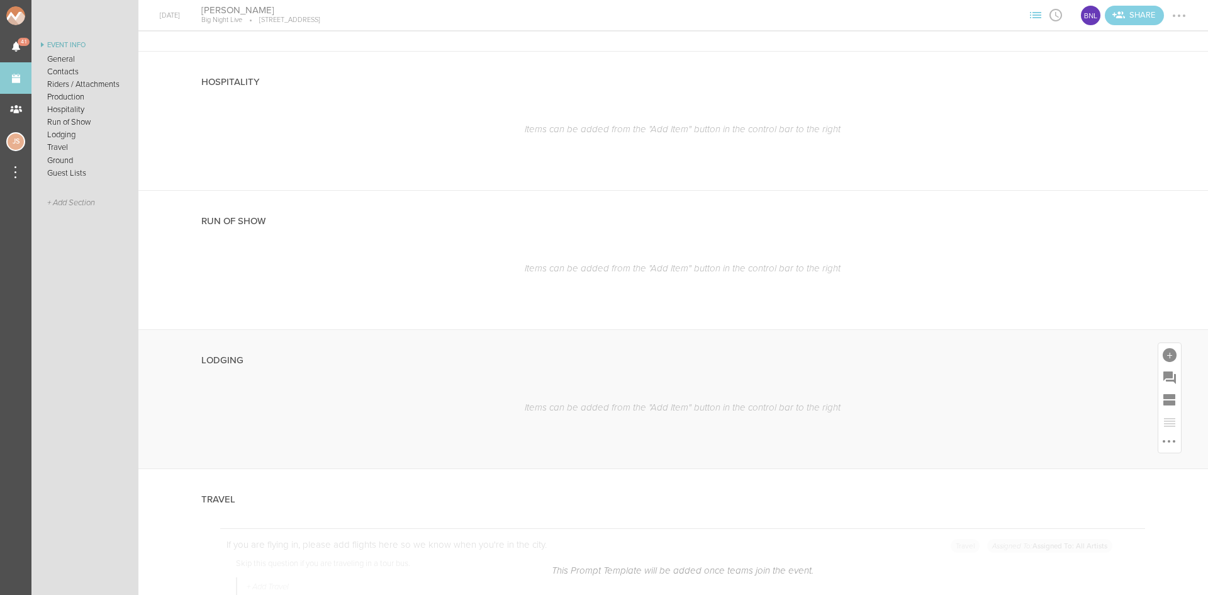
scroll to position [1699, 0]
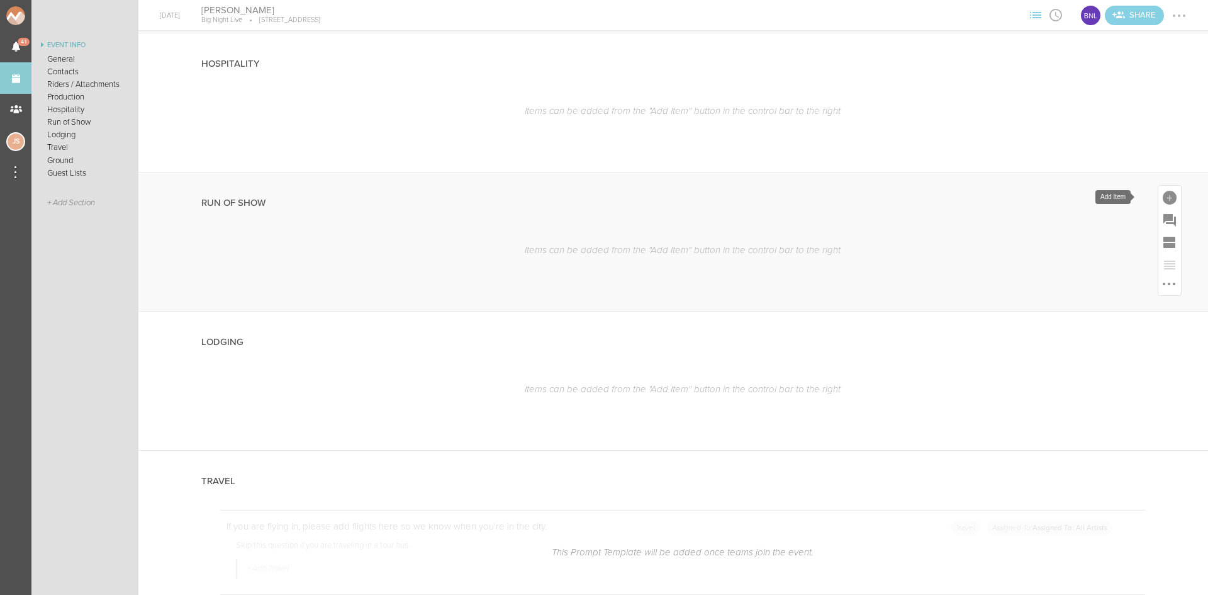
click at [1163, 196] on div at bounding box center [1170, 198] width 14 height 14
click at [936, 310] on icon at bounding box center [941, 307] width 11 height 14
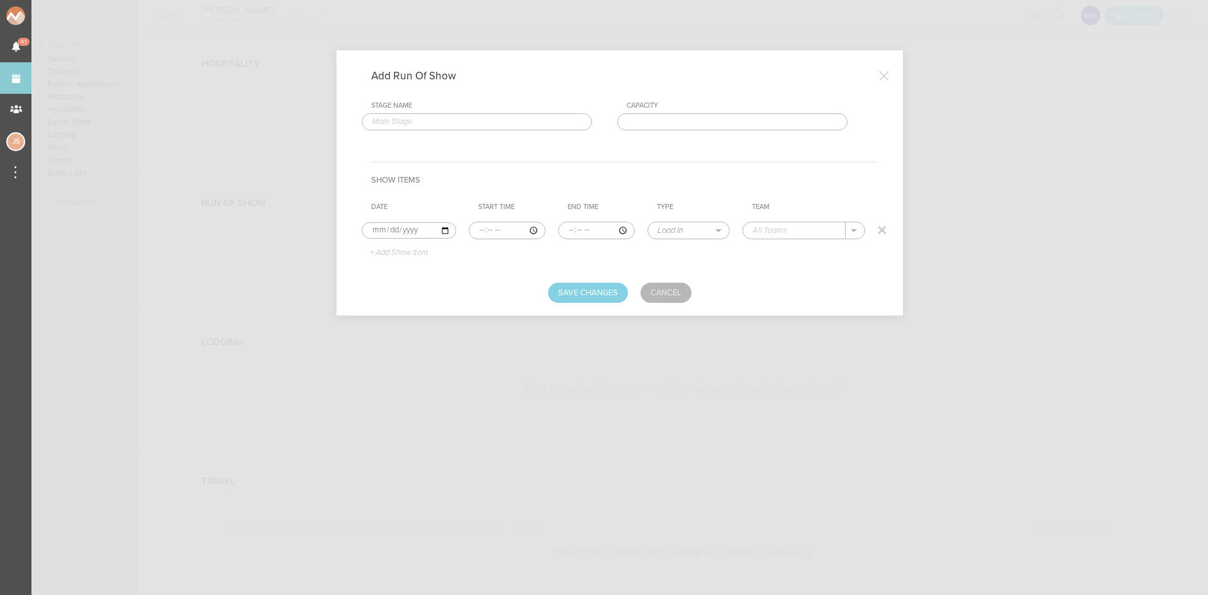
click at [482, 226] on input "time" at bounding box center [507, 231] width 77 height 18
type input "22:30"
select select "Doors"
click at [773, 252] on p "Big Night Live" at bounding box center [792, 249] width 54 height 10
type input "Big Night Live"
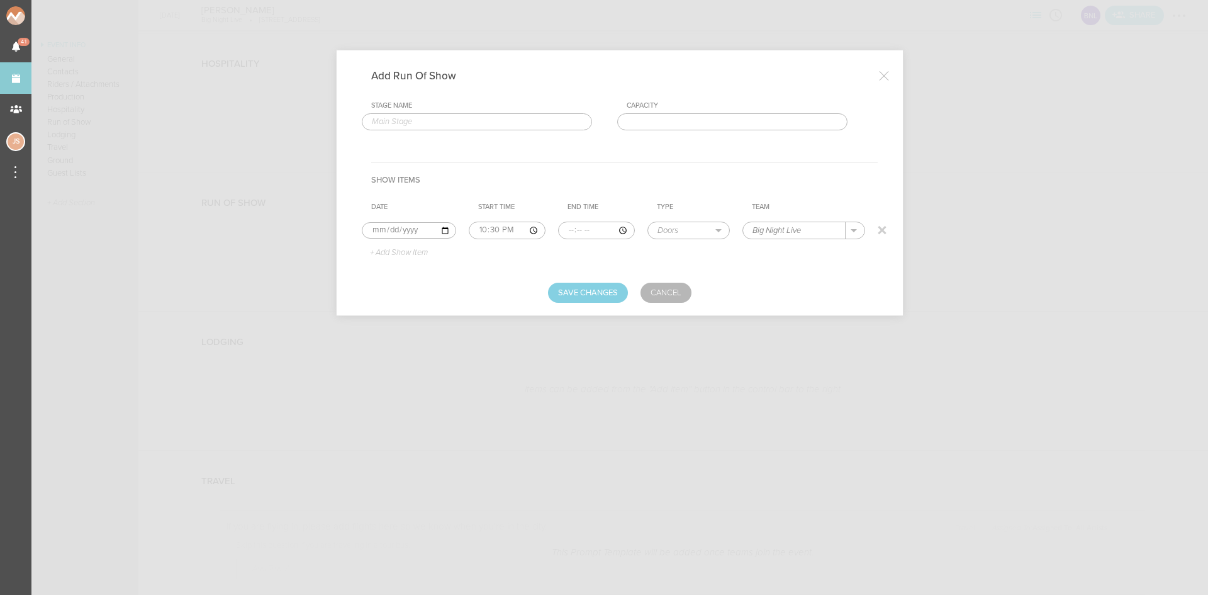
click at [421, 257] on p "+ Add Show Item" at bounding box center [394, 253] width 67 height 10
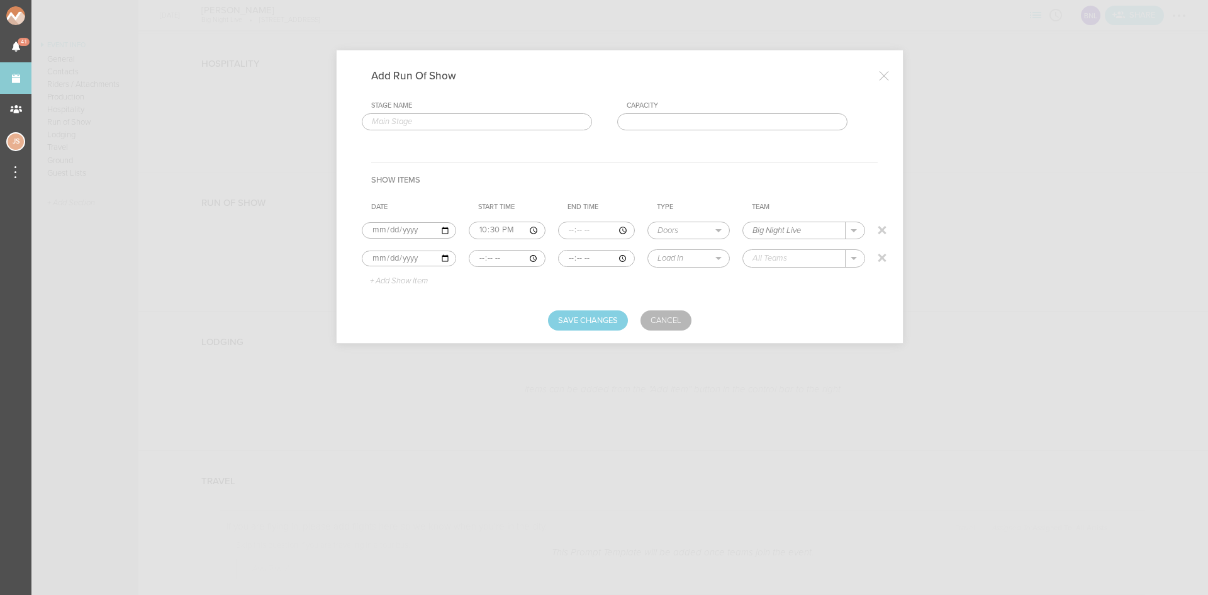
click at [476, 252] on input "time" at bounding box center [507, 259] width 77 height 18
type input "22:30"
type input "23:30"
select select "Set Time"
click at [412, 280] on p "+ Add Show Item" at bounding box center [394, 281] width 67 height 10
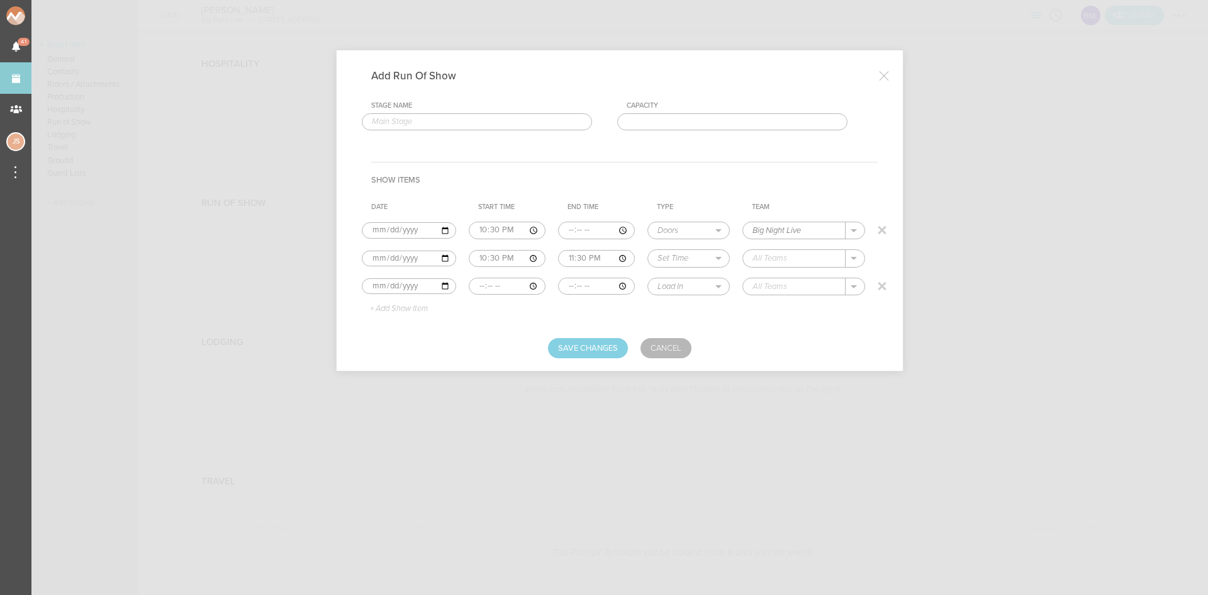
click at [474, 284] on input "time" at bounding box center [507, 287] width 77 height 18
click at [772, 257] on input "text" at bounding box center [794, 258] width 103 height 16
type input "Dew b2b [PERSON_NAME]"
click at [474, 282] on input "time" at bounding box center [507, 287] width 77 height 18
type input "23:30"
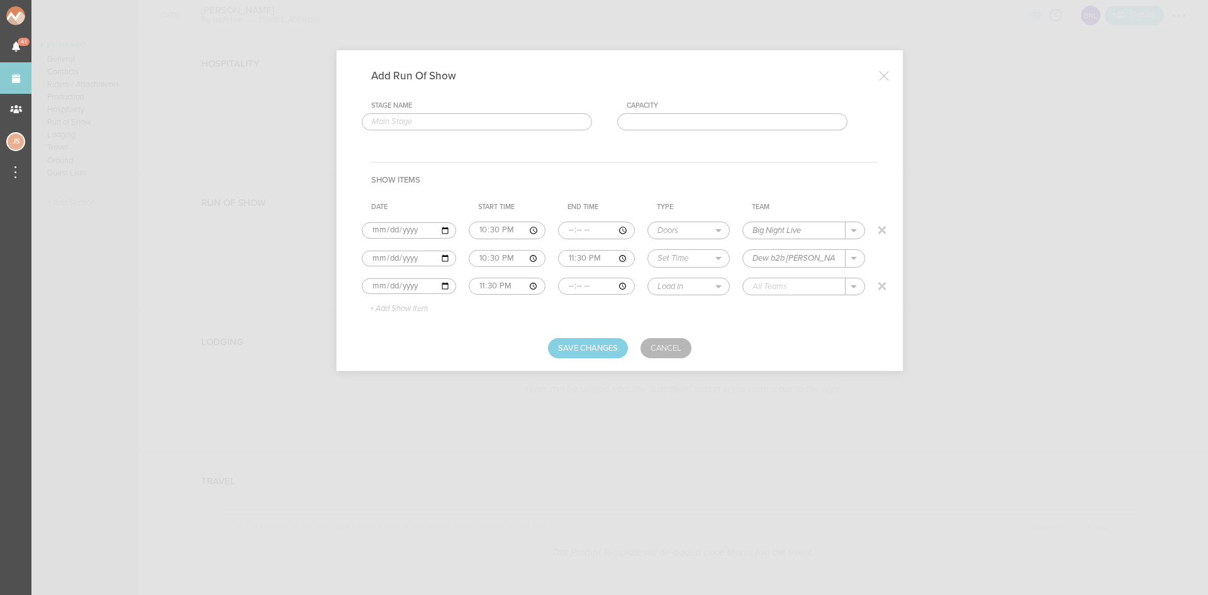
type input "00:30"
select select "Set Time"
type input "[PERSON_NAME]"
click at [404, 309] on p "+ Add Show Item" at bounding box center [394, 309] width 67 height 10
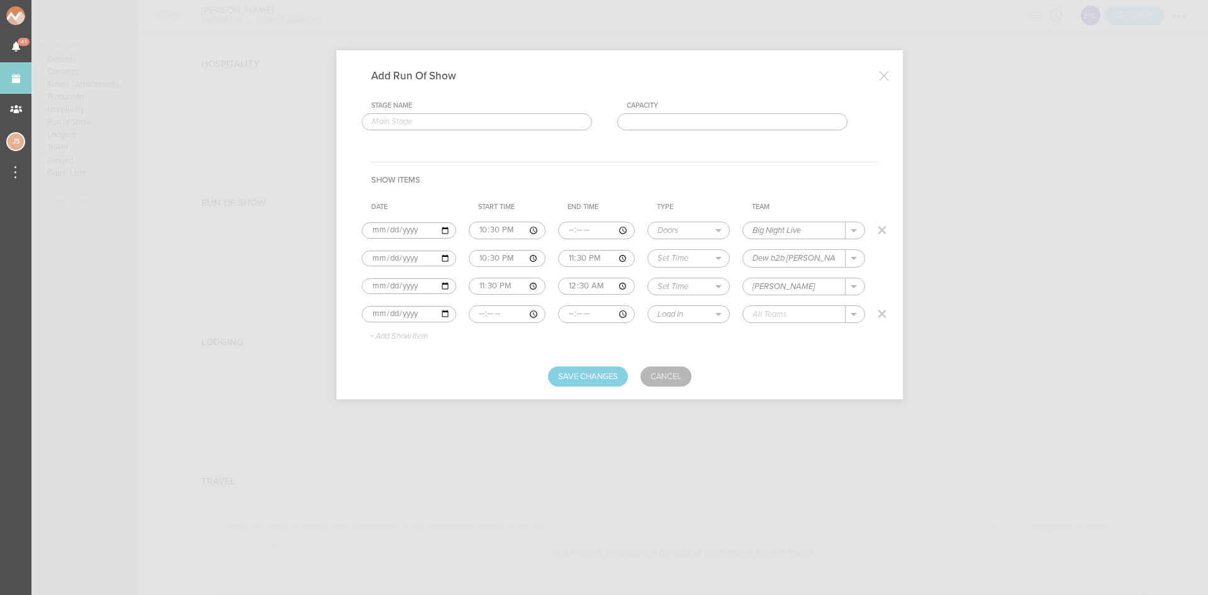
click at [476, 313] on input "time" at bounding box center [507, 314] width 77 height 18
type input "00:30"
type input "02:00"
select select "Set Time"
type input "[PERSON_NAME]"
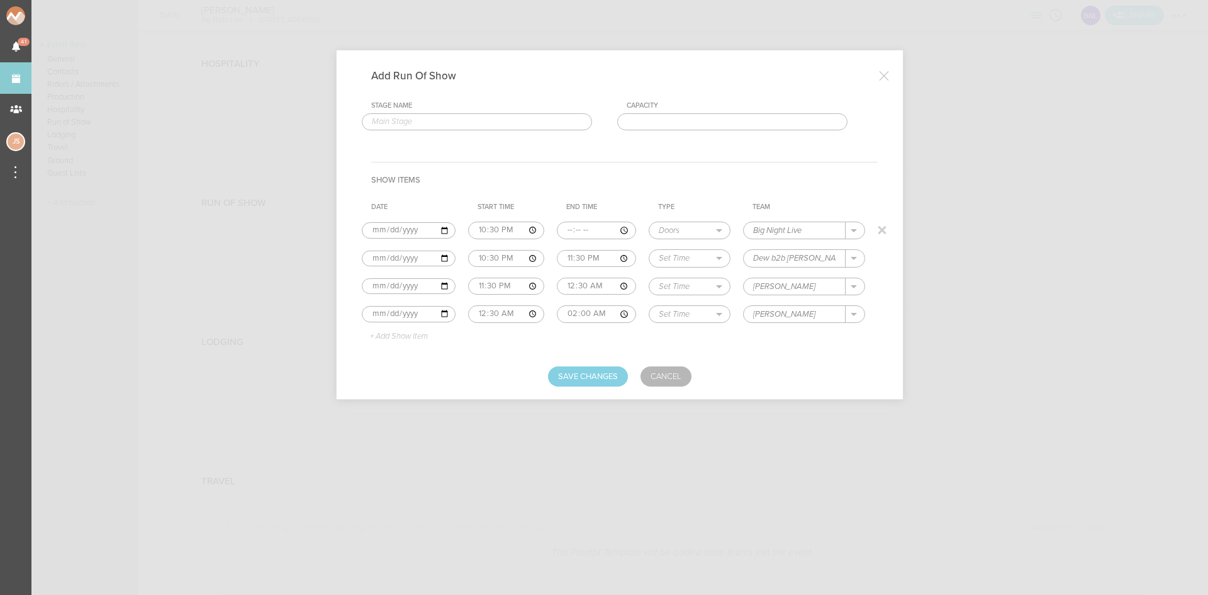
click at [412, 335] on p "+ Add Show Item" at bounding box center [394, 337] width 67 height 10
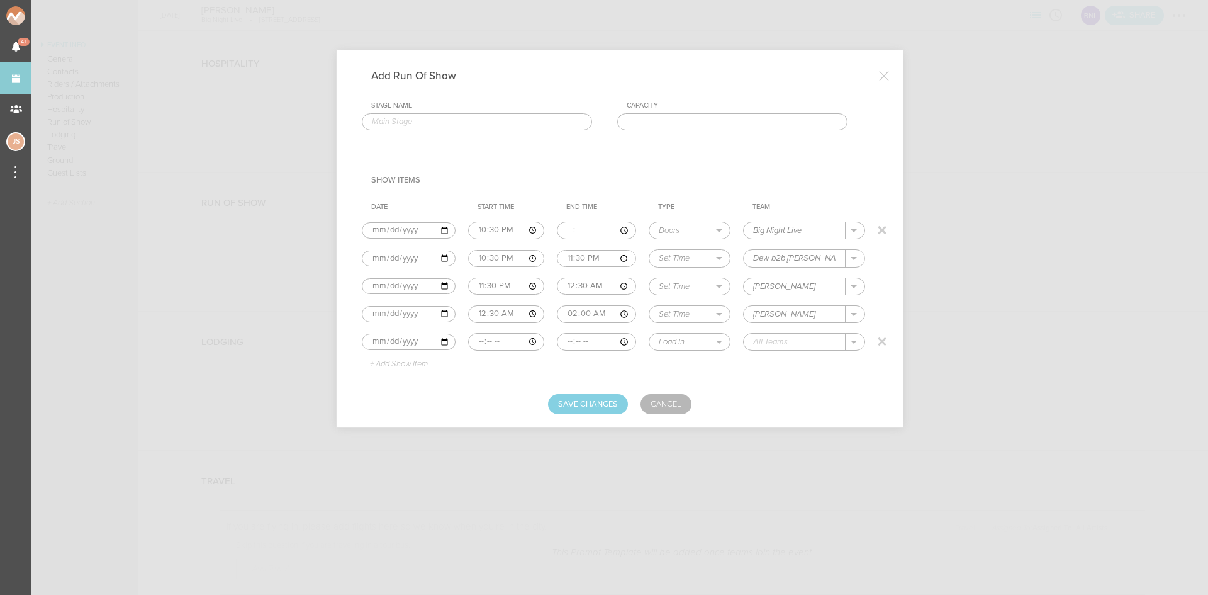
click at [476, 339] on input "time" at bounding box center [506, 342] width 76 height 18
type input "02:00"
select select "Curfew"
click at [809, 361] on p "Big Night Live" at bounding box center [793, 361] width 54 height 10
type input "Big Night Live"
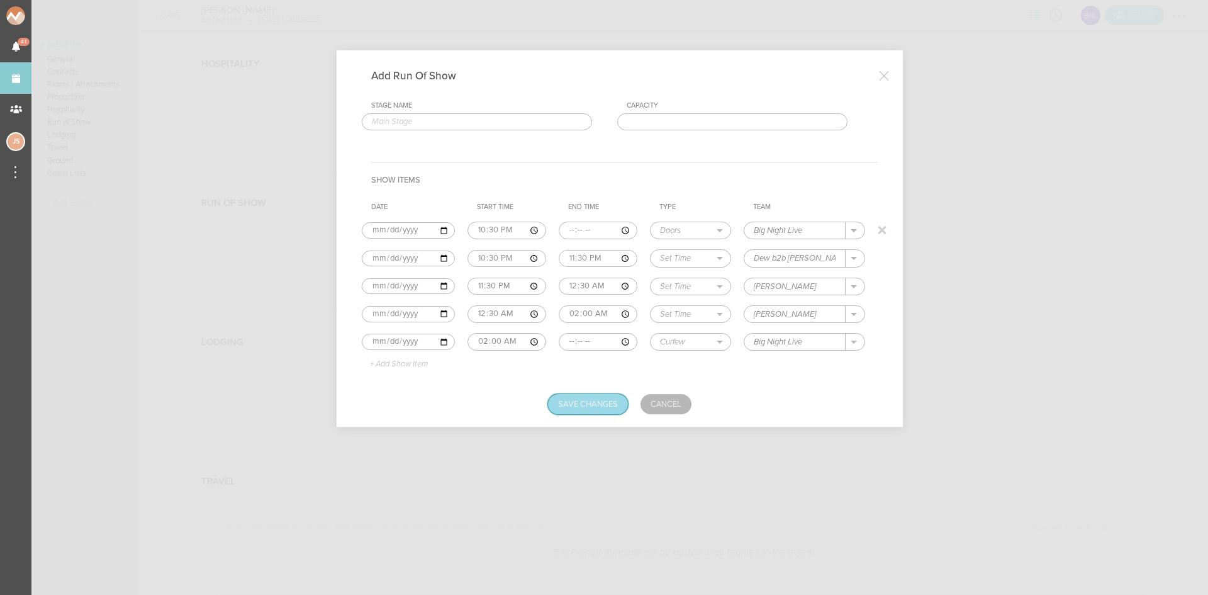
click at [566, 408] on button "Save Changes" at bounding box center [588, 404] width 80 height 20
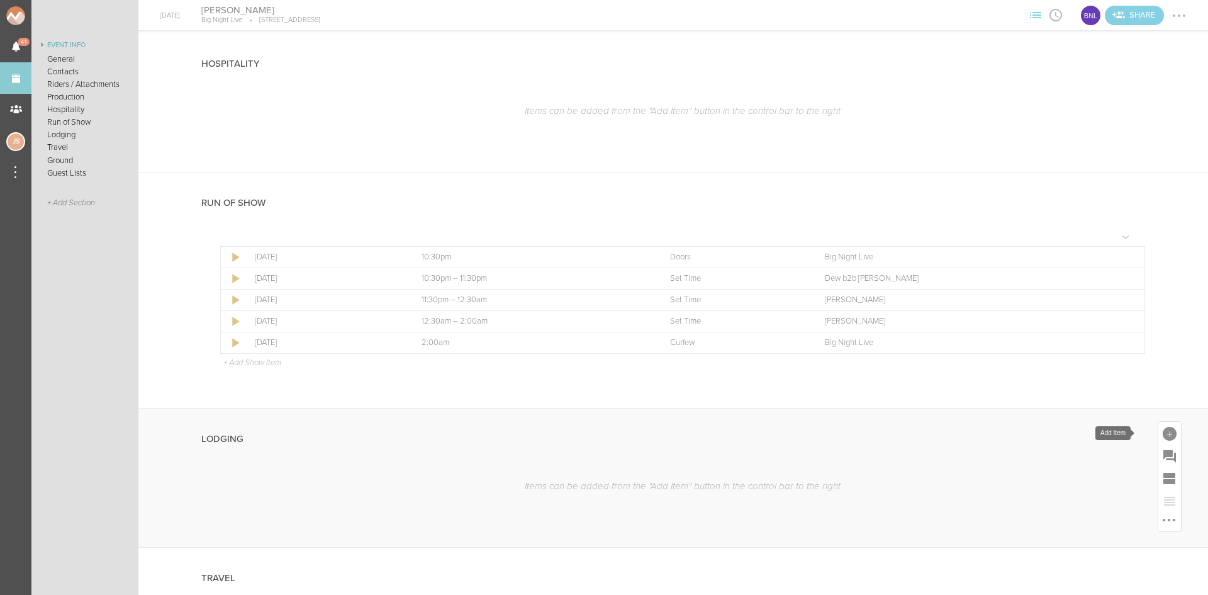
click at [1158, 429] on div at bounding box center [1169, 433] width 23 height 23
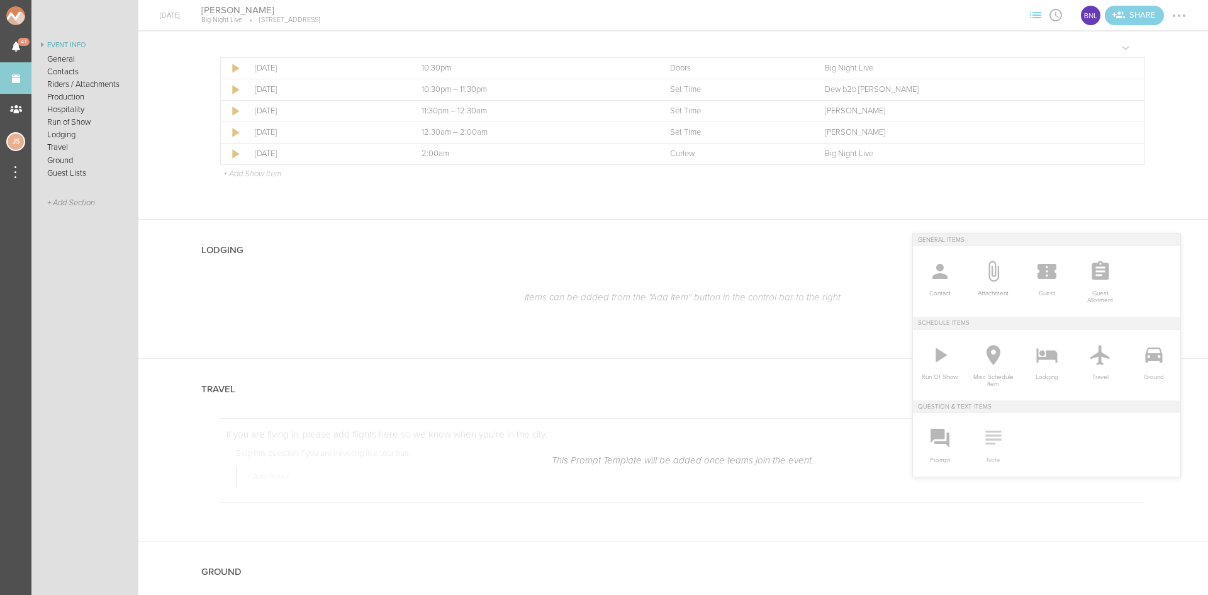
click at [989, 450] on icon at bounding box center [993, 437] width 25 height 25
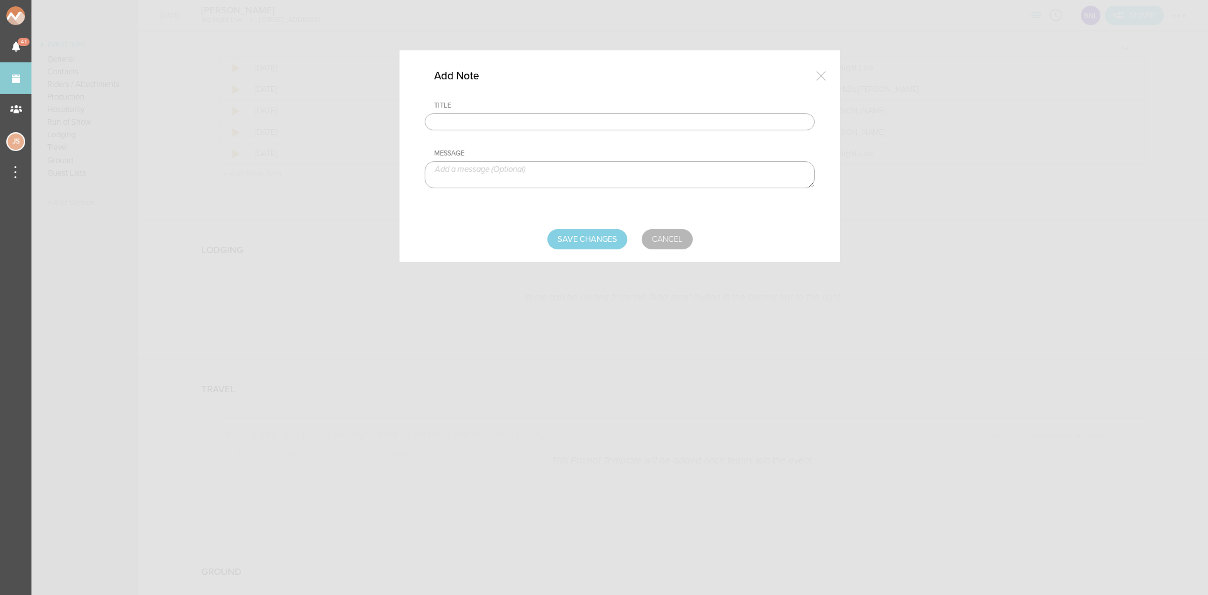
click at [520, 116] on input "text" at bounding box center [620, 122] width 390 height 18
type input "Lodging/GROUND"
drag, startPoint x: 524, startPoint y: 130, endPoint x: 517, endPoint y: 170, distance: 41.0
click at [517, 170] on textarea at bounding box center [620, 174] width 390 height 27
type textarea "$1,000 buyout to be sent with hotel/ground"
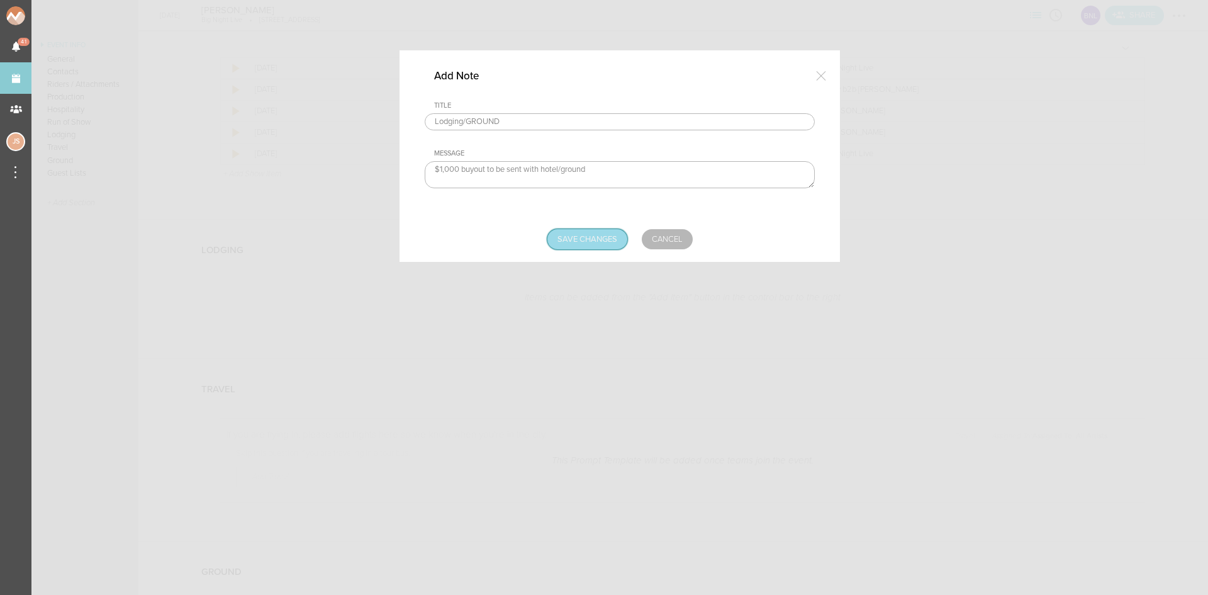
click at [605, 244] on input "Save Changes" at bounding box center [587, 239] width 80 height 20
type input "Saving..."
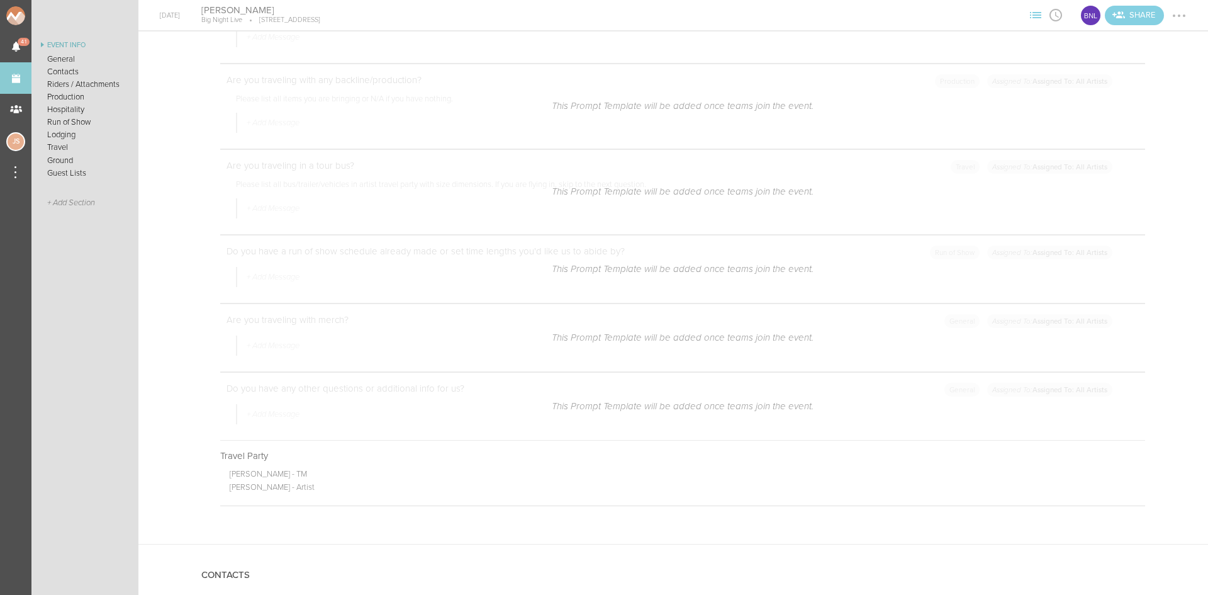
scroll to position [566, 0]
